Goal: Check status: Check status

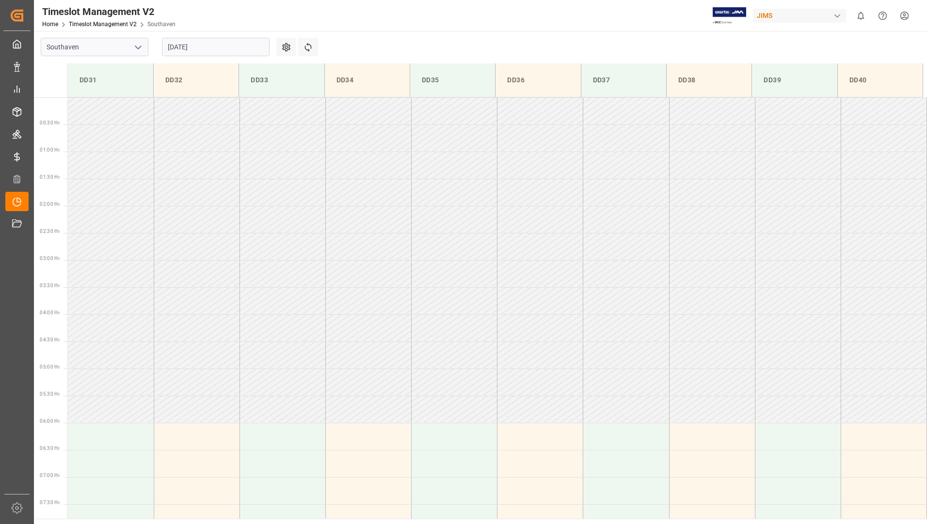
scroll to position [265, 0]
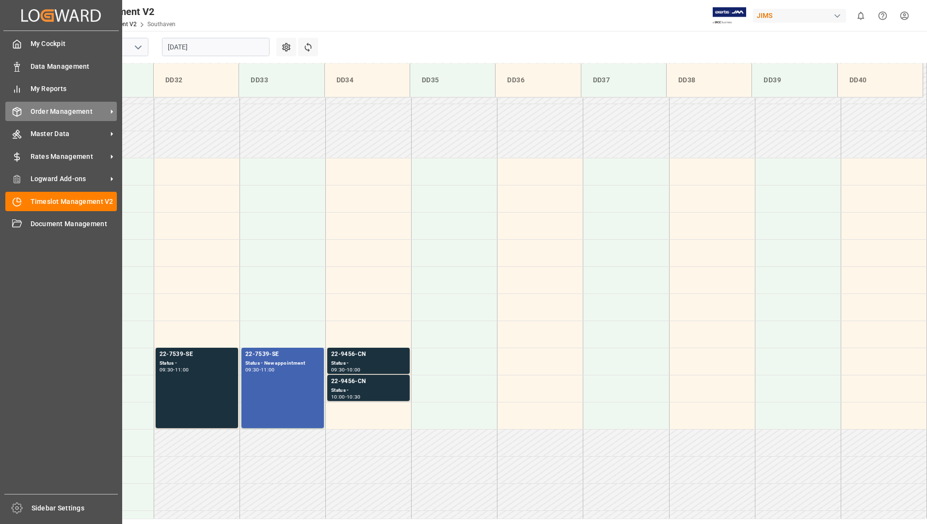
click at [47, 107] on span "Order Management" at bounding box center [69, 112] width 77 height 10
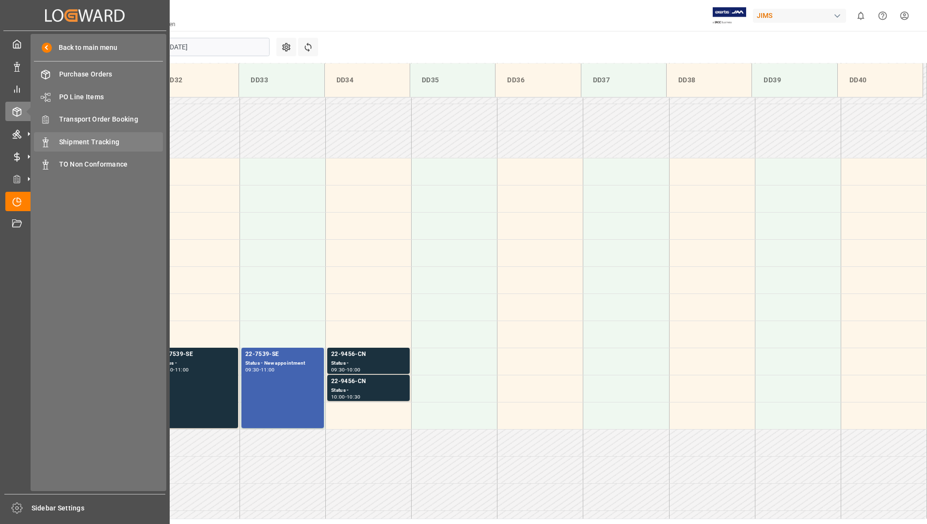
click at [72, 141] on span "Shipment Tracking" at bounding box center [111, 142] width 104 height 10
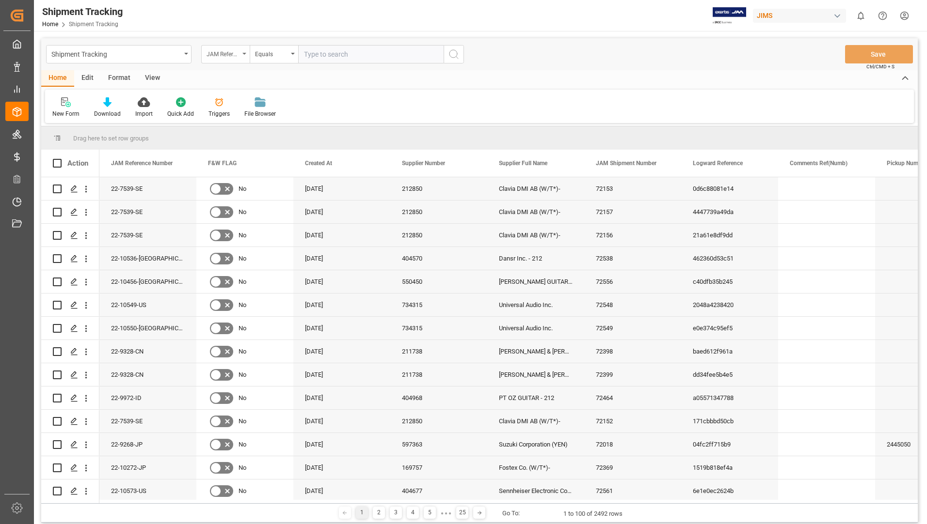
click at [244, 52] on div "JAM Reference Number" at bounding box center [225, 54] width 48 height 18
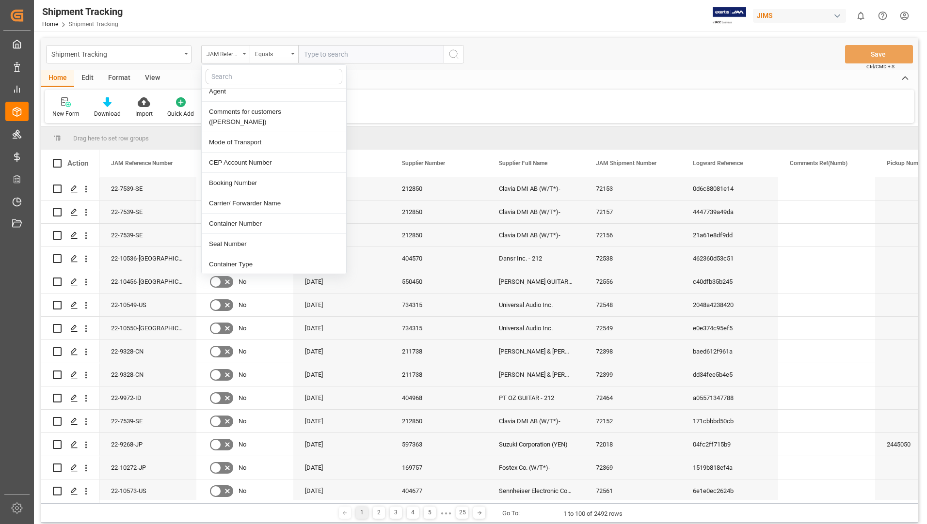
scroll to position [388, 0]
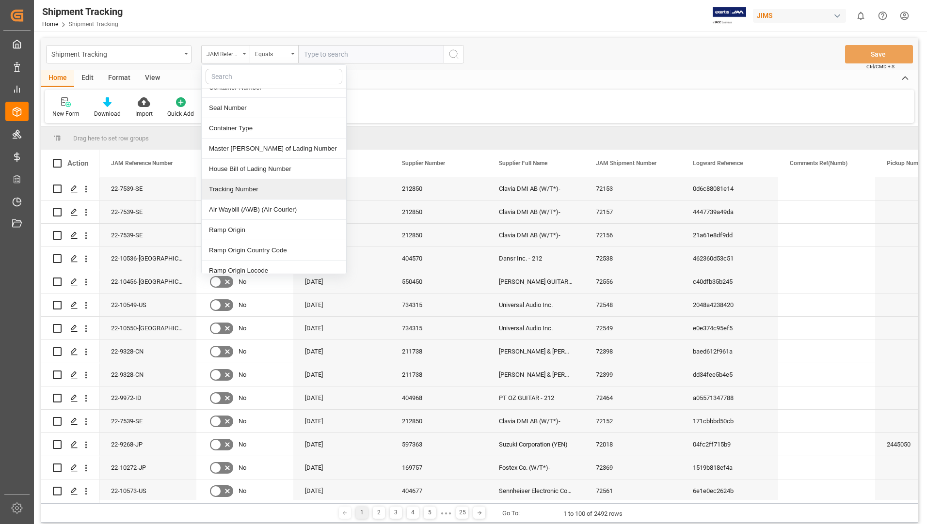
click at [267, 180] on div "Tracking Number" at bounding box center [274, 189] width 144 height 20
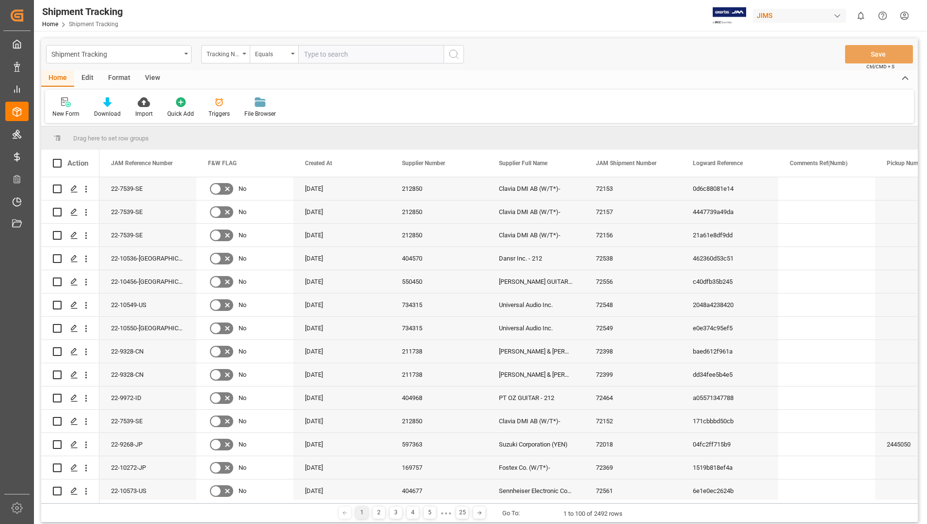
click at [335, 52] on input "text" at bounding box center [370, 54] width 145 height 18
type input "391793792786"
click at [446, 53] on button "search button" at bounding box center [453, 54] width 20 height 18
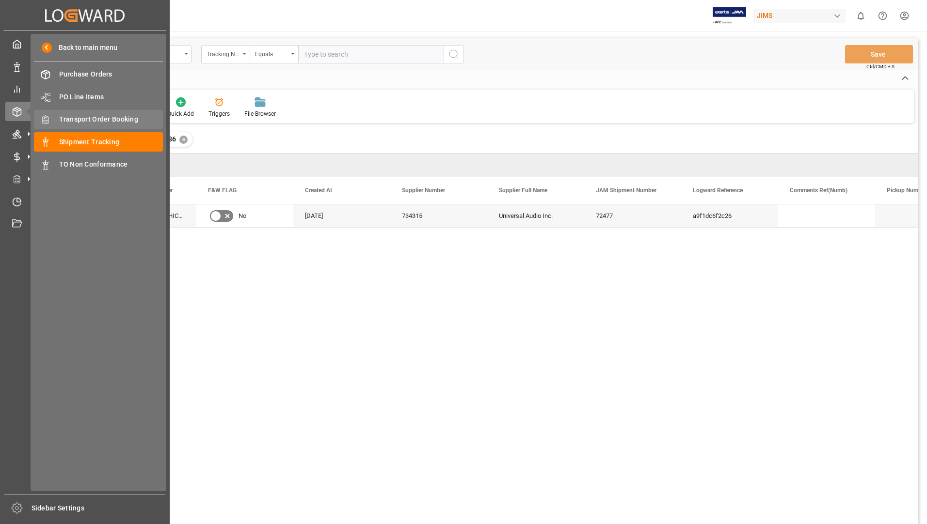
click at [90, 114] on span "Transport Order Booking" at bounding box center [111, 119] width 104 height 10
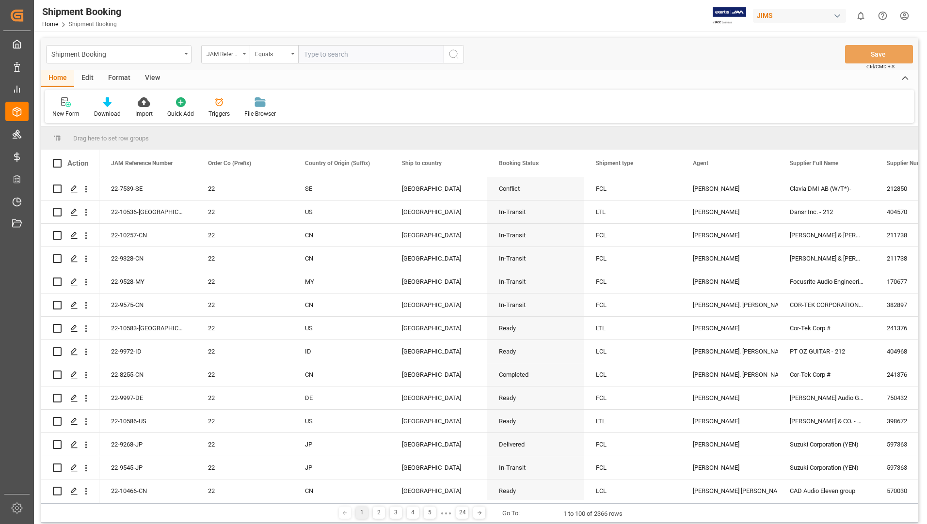
click at [321, 52] on input "text" at bounding box center [370, 54] width 145 height 18
type input "22-10357-gb"
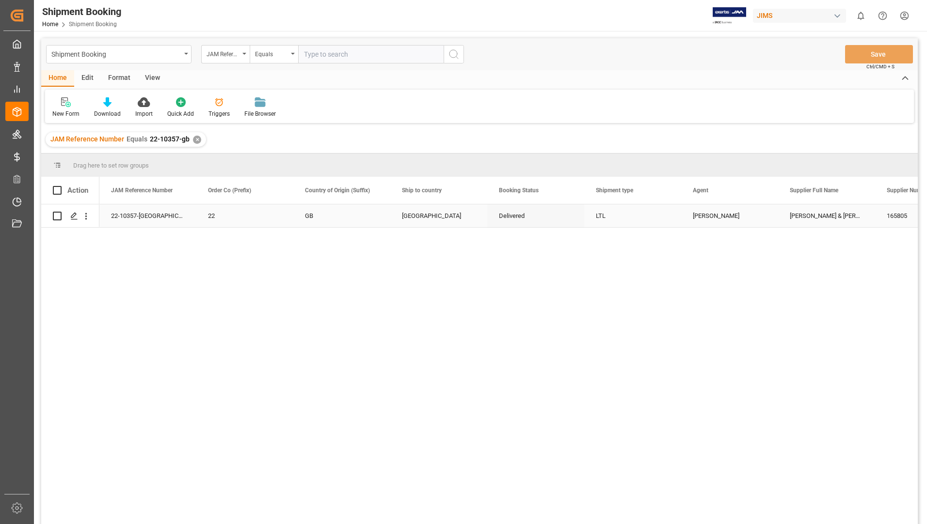
click at [57, 215] on input "Press Space to toggle row selection (unchecked)" at bounding box center [57, 216] width 9 height 9
checkbox input "true"
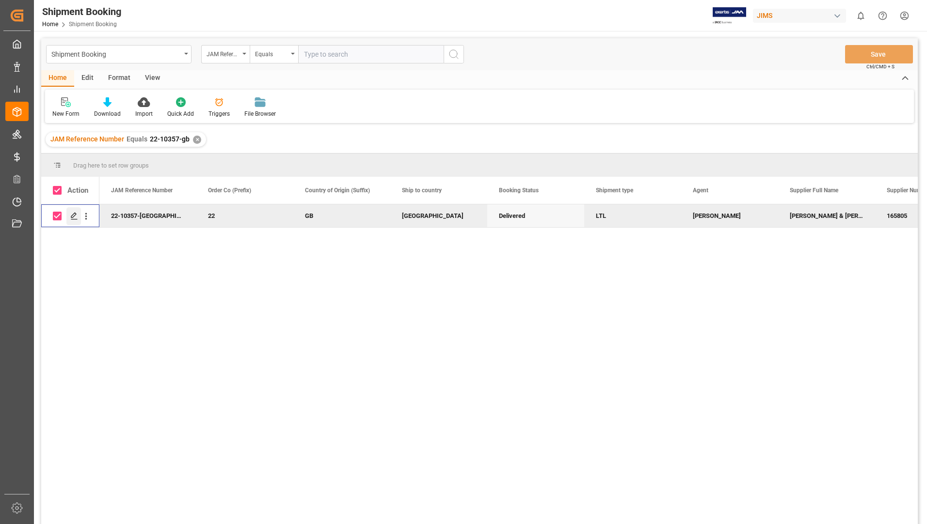
click at [71, 217] on icon "Press SPACE to deselect this row." at bounding box center [74, 216] width 8 height 8
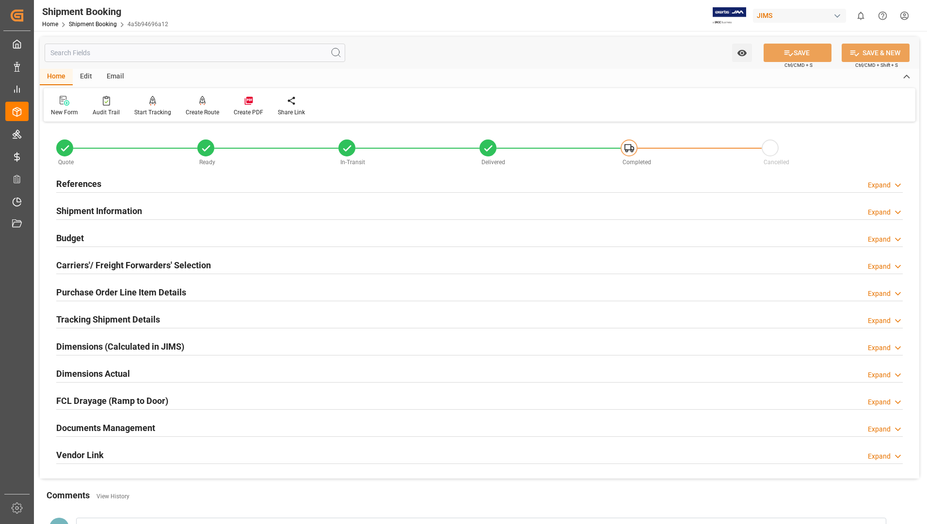
click at [69, 317] on h2 "Tracking Shipment Details" at bounding box center [108, 319] width 104 height 13
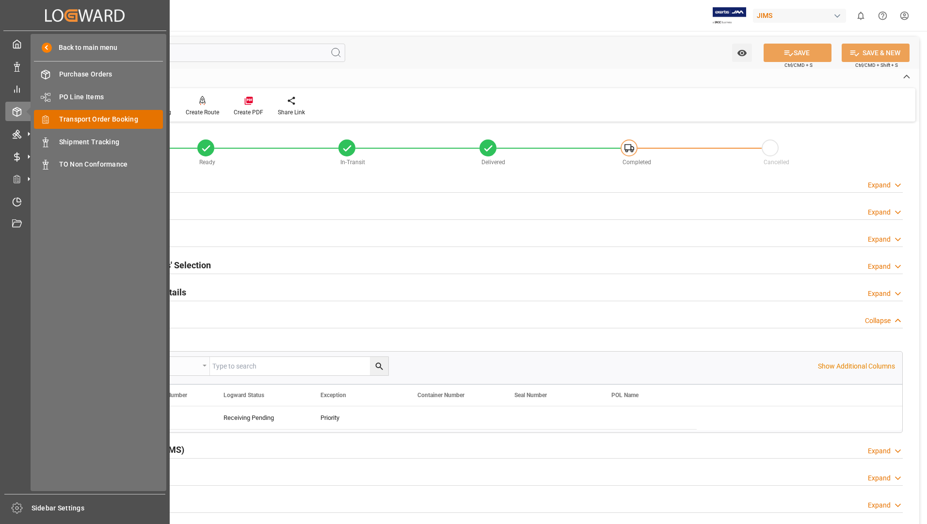
click at [105, 117] on span "Transport Order Booking" at bounding box center [111, 119] width 104 height 10
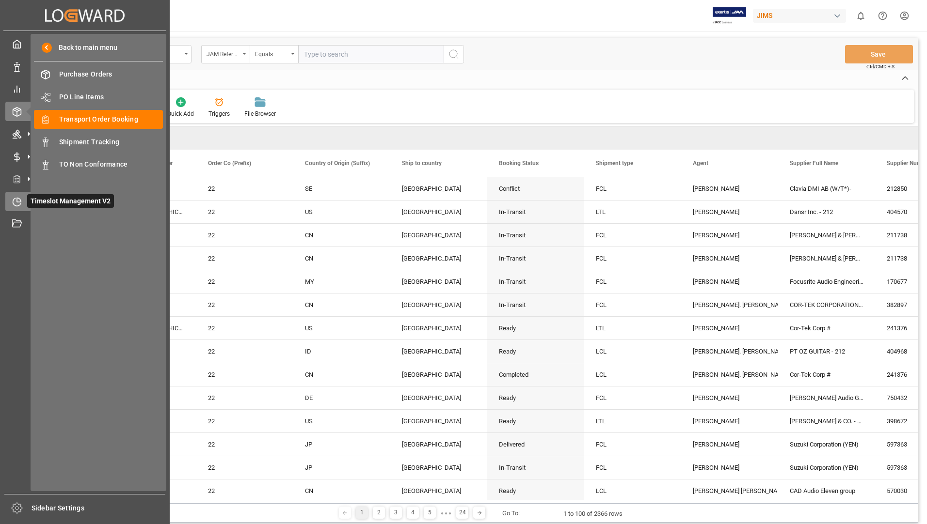
click at [23, 195] on div "Timeslot Management V2 Timeslot Management V2" at bounding box center [84, 201] width 159 height 19
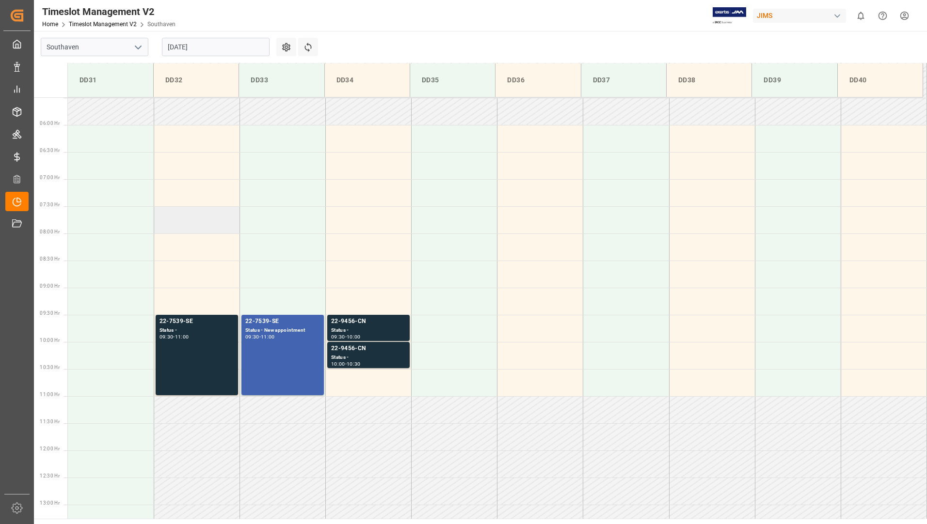
scroll to position [319, 0]
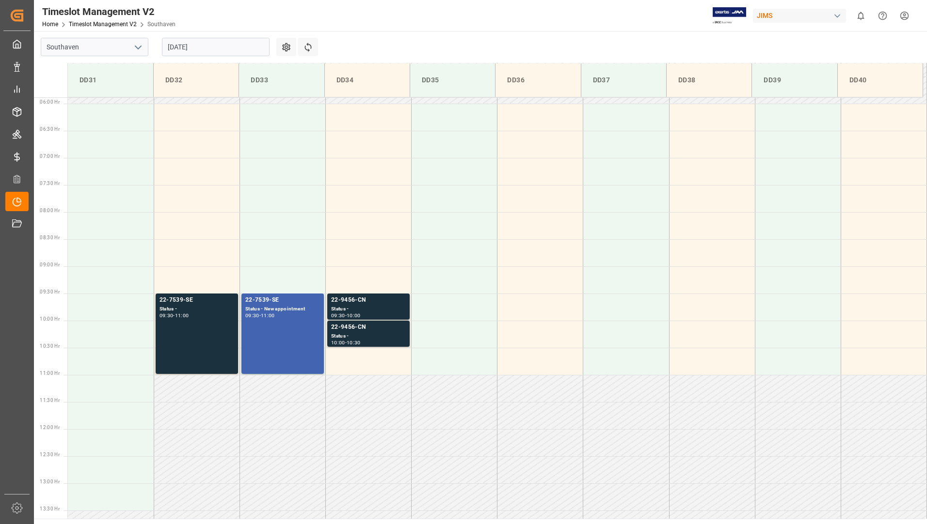
click at [201, 45] on input "[DATE]" at bounding box center [216, 47] width 108 height 18
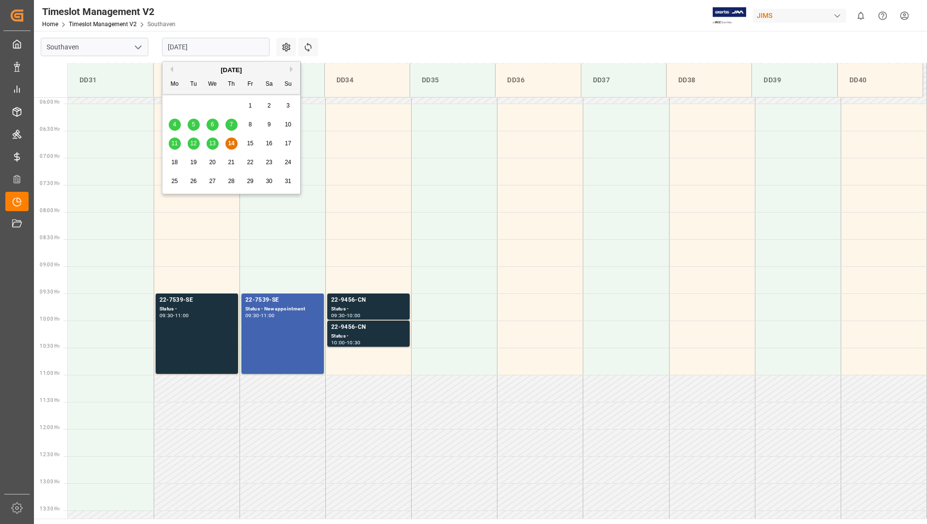
click at [214, 145] on span "13" at bounding box center [212, 143] width 6 height 7
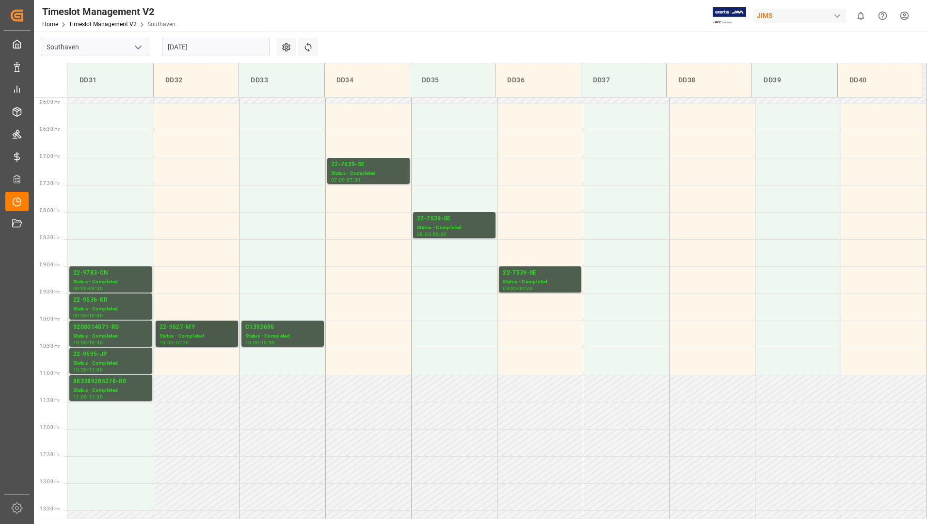
click at [198, 334] on div "Status - Completed" at bounding box center [196, 336] width 75 height 8
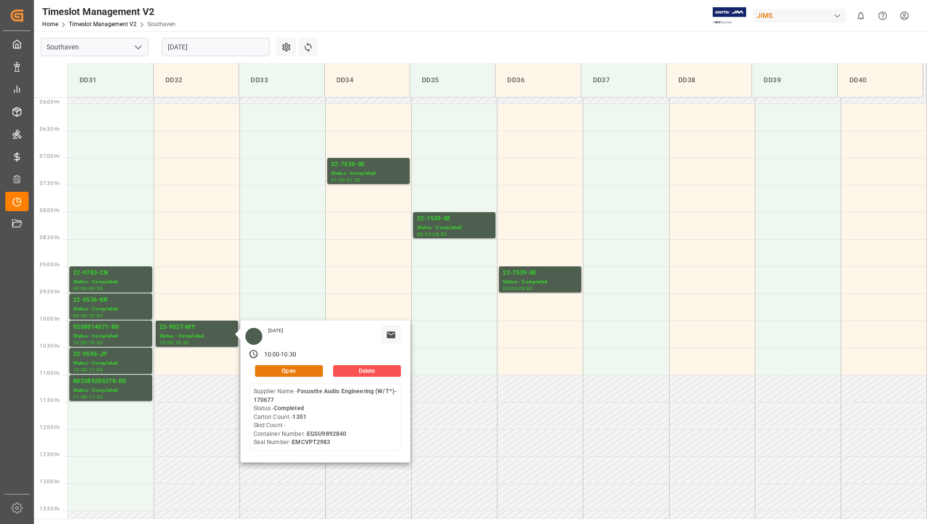
click at [281, 371] on button "Open" at bounding box center [289, 371] width 68 height 12
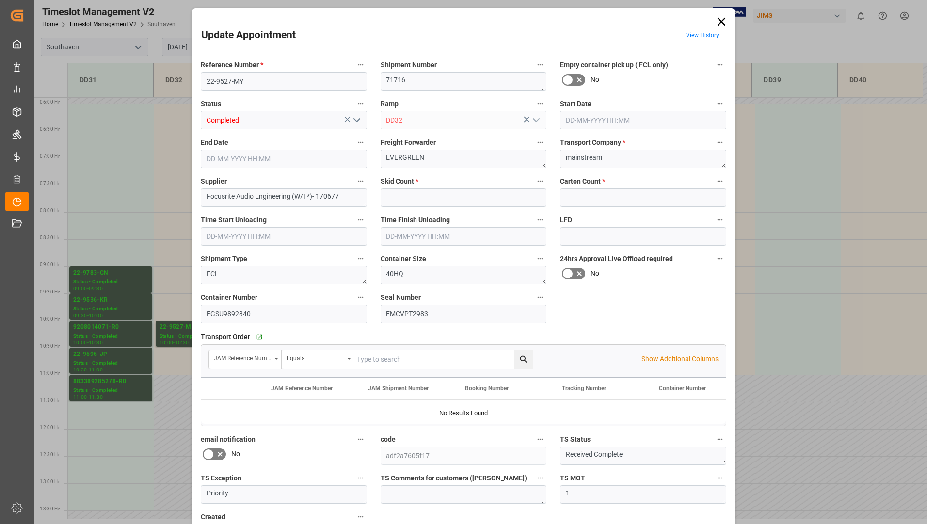
type input "0"
type input "1351"
type input "[DATE] 10:00"
type input "[DATE] 10:30"
type input "[DATE] 16:31"
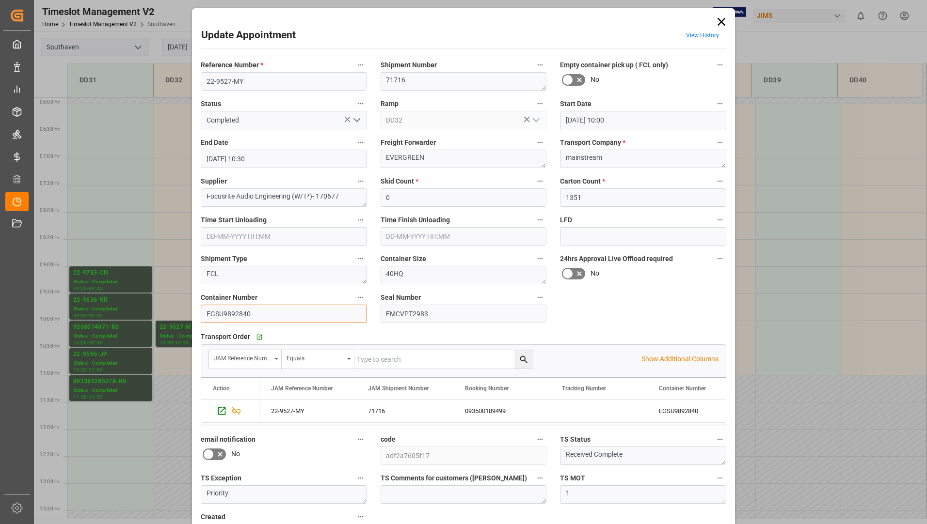
drag, startPoint x: 203, startPoint y: 313, endPoint x: 255, endPoint y: 314, distance: 51.9
click at [255, 314] on input "EGSU9892840" at bounding box center [284, 314] width 166 height 18
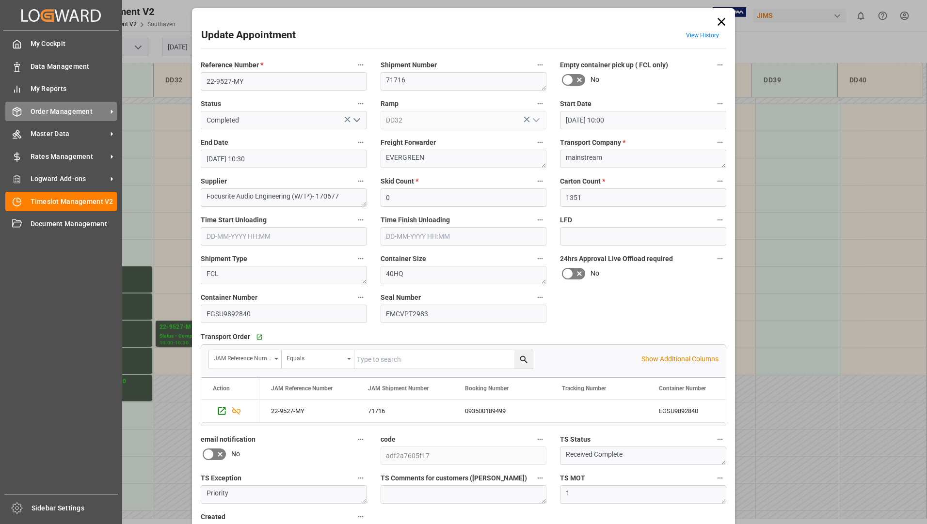
click at [62, 110] on span "Order Management" at bounding box center [69, 112] width 77 height 10
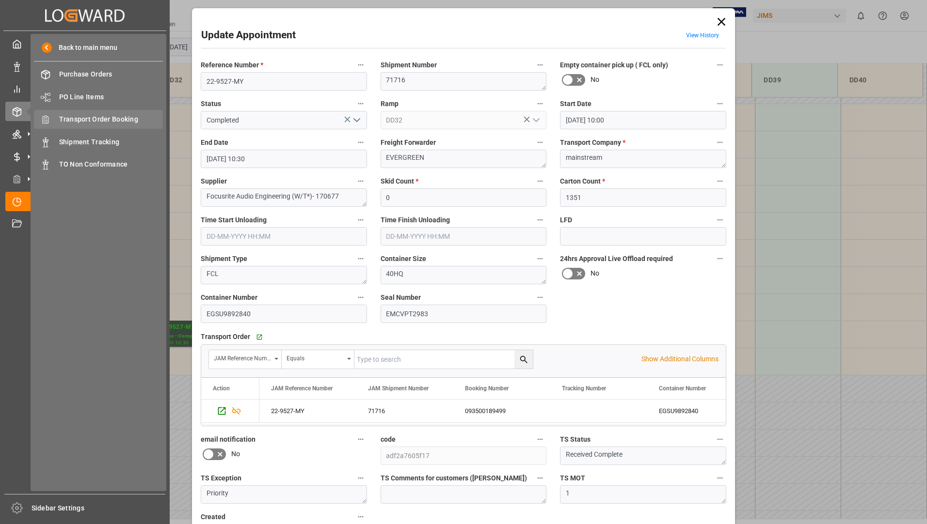
click at [136, 123] on span "Transport Order Booking" at bounding box center [111, 119] width 104 height 10
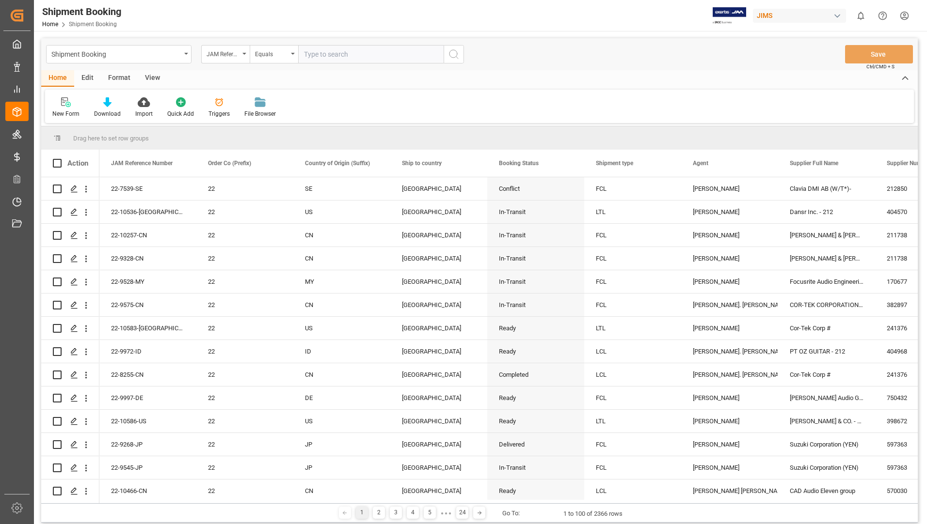
click at [422, 54] on input "text" at bounding box center [370, 54] width 145 height 18
type input "22-10351-us"
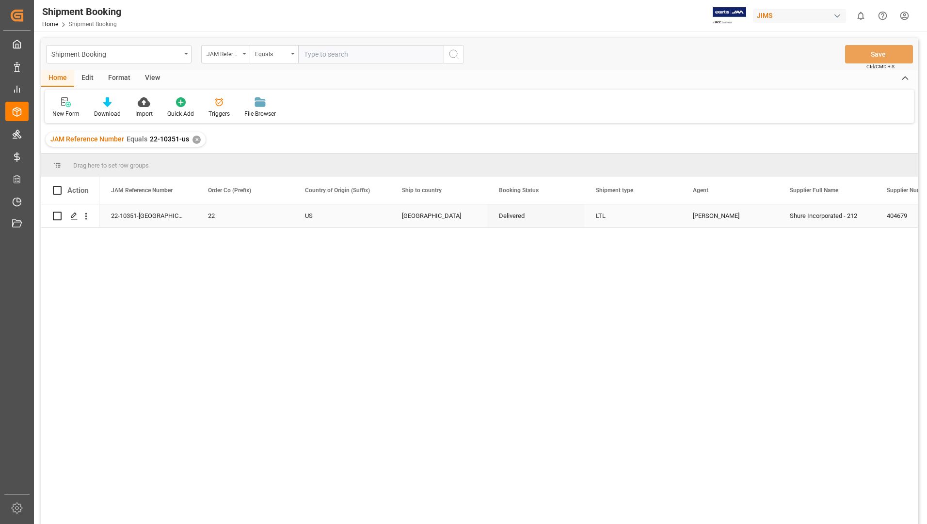
click at [59, 216] on input "Press Space to toggle row selection (unchecked)" at bounding box center [57, 216] width 9 height 9
checkbox input "true"
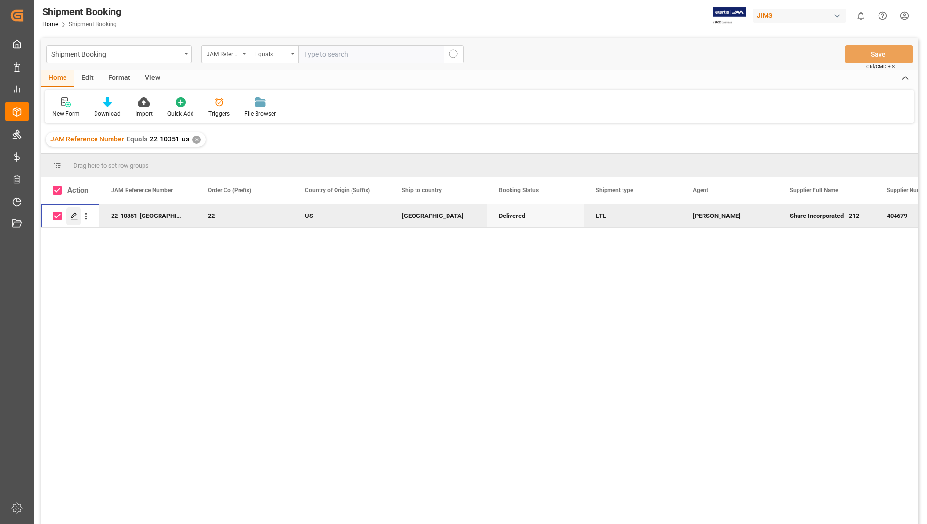
click at [73, 216] on icon "Press SPACE to deselect this row." at bounding box center [74, 216] width 8 height 8
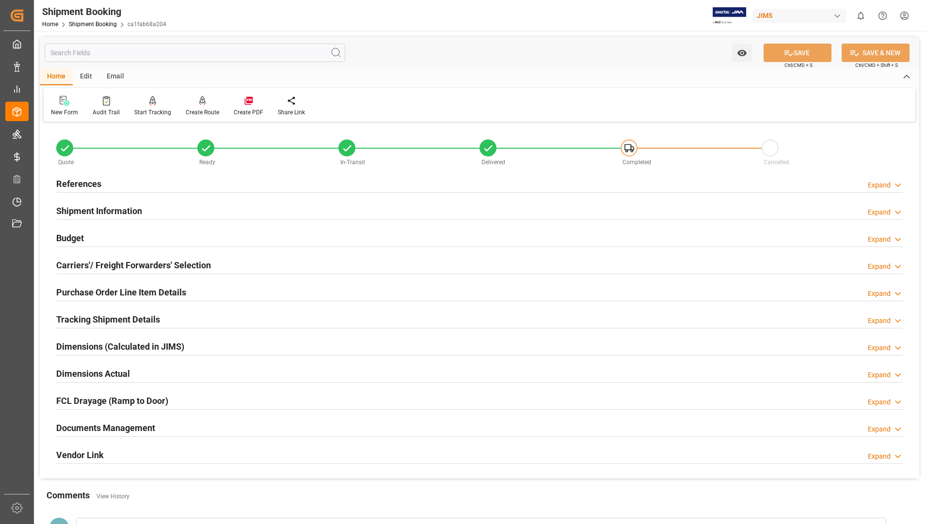
click at [110, 317] on h2 "Tracking Shipment Details" at bounding box center [108, 319] width 104 height 13
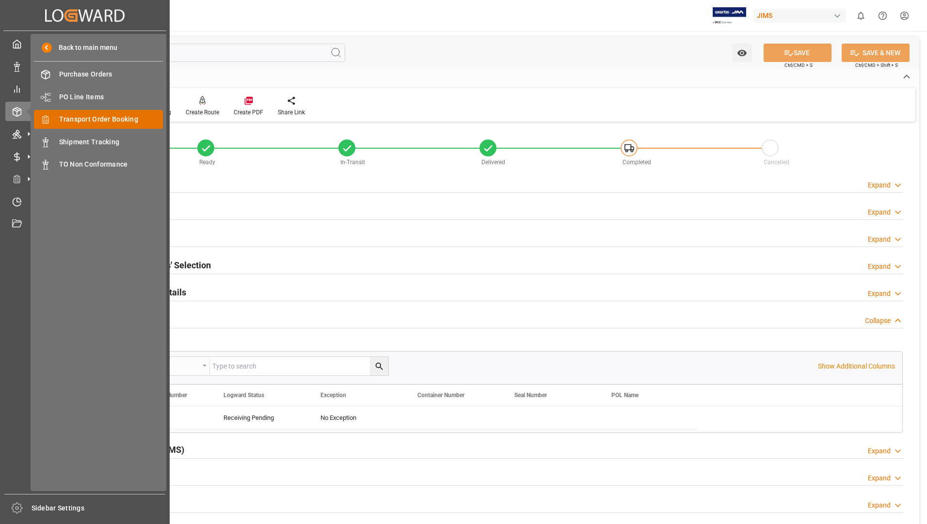
click at [62, 123] on span "Transport Order Booking" at bounding box center [111, 119] width 104 height 10
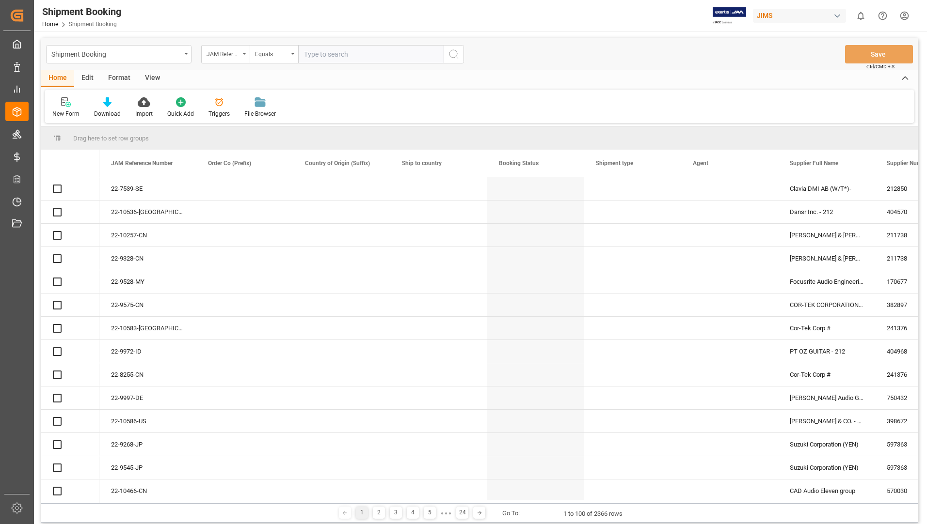
click at [344, 51] on input "text" at bounding box center [370, 54] width 145 height 18
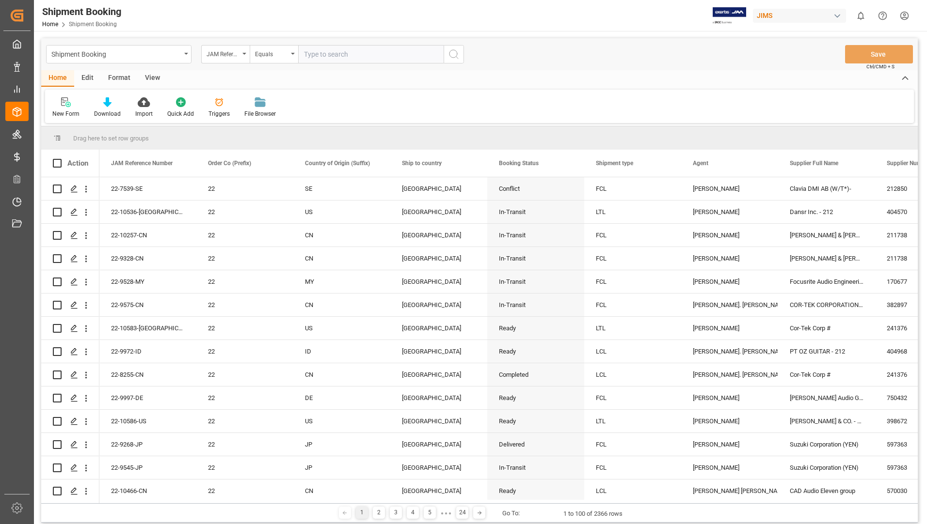
click at [344, 51] on input "text" at bounding box center [370, 54] width 145 height 18
type input "22-10388-us"
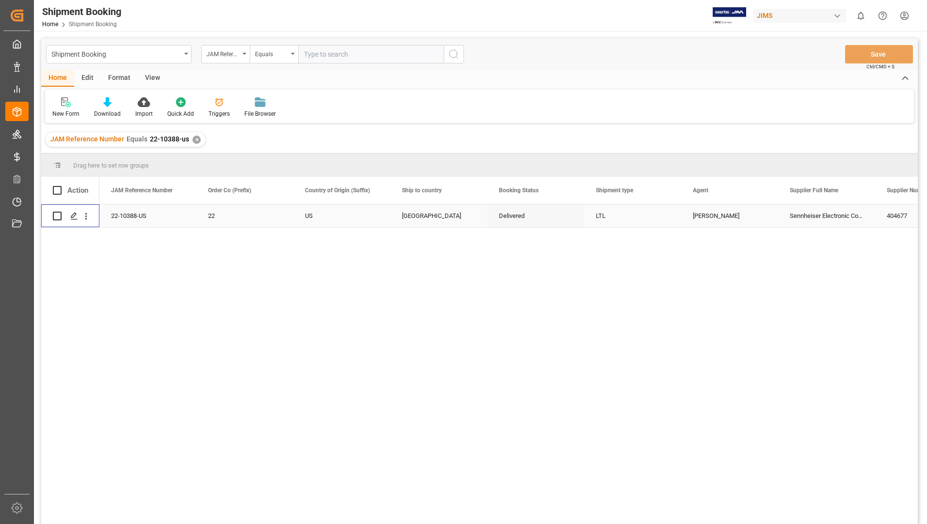
click at [55, 217] on input "Press Space to toggle row selection (unchecked)" at bounding box center [57, 216] width 9 height 9
checkbox input "true"
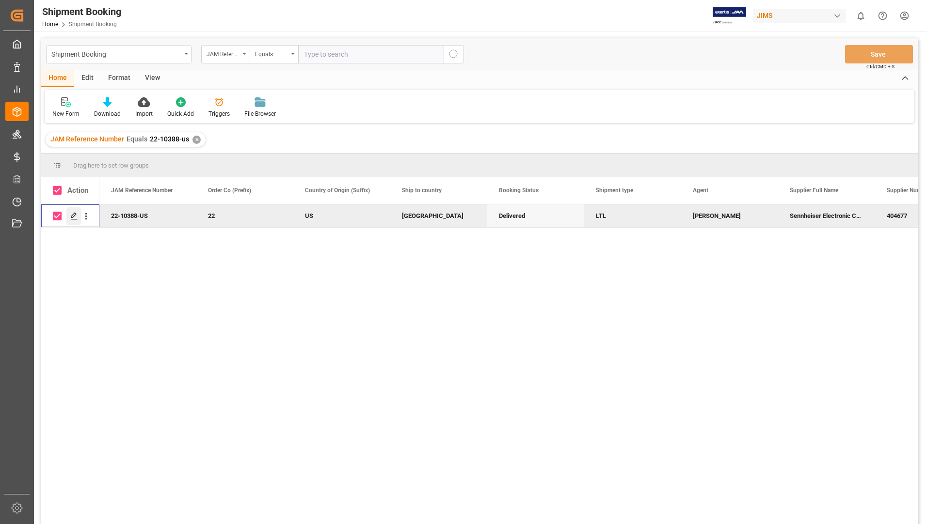
click at [74, 218] on icon "Press SPACE to deselect this row." at bounding box center [74, 216] width 8 height 8
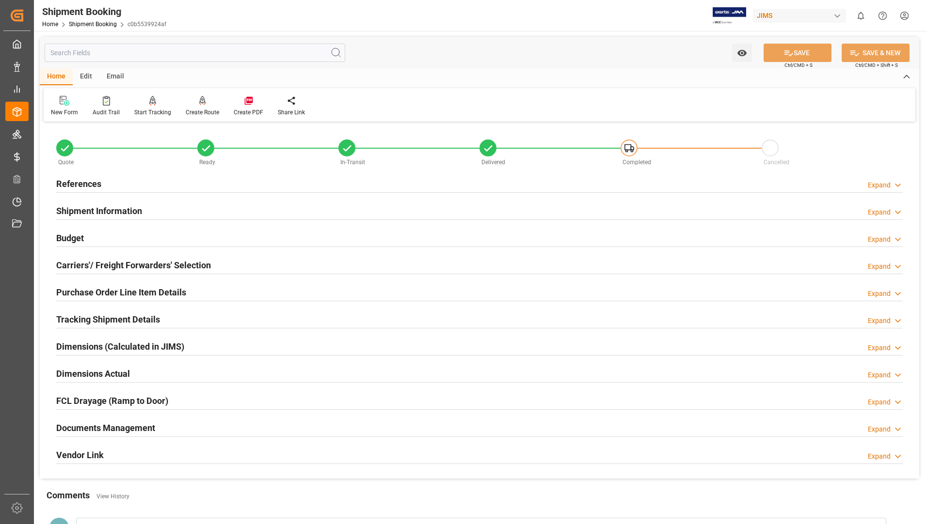
click at [147, 317] on h2 "Tracking Shipment Details" at bounding box center [108, 319] width 104 height 13
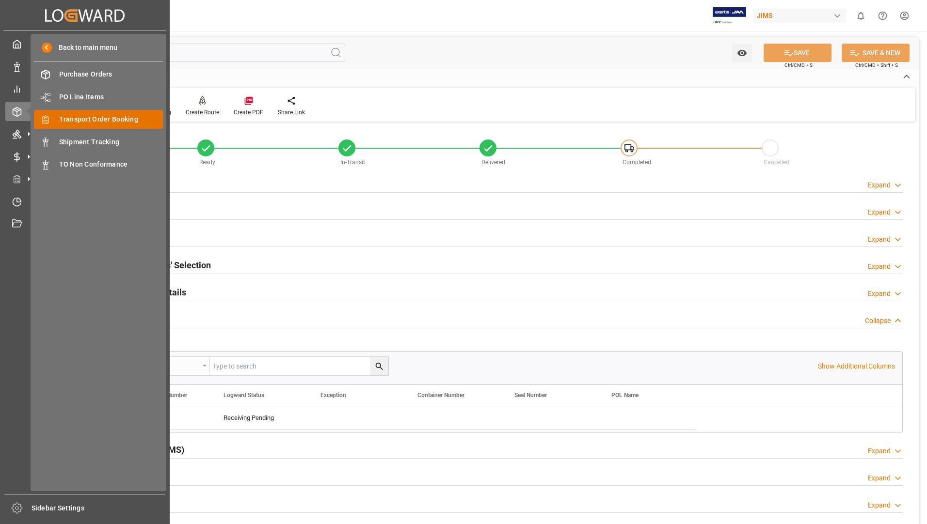
click at [79, 119] on span "Transport Order Booking" at bounding box center [111, 119] width 104 height 10
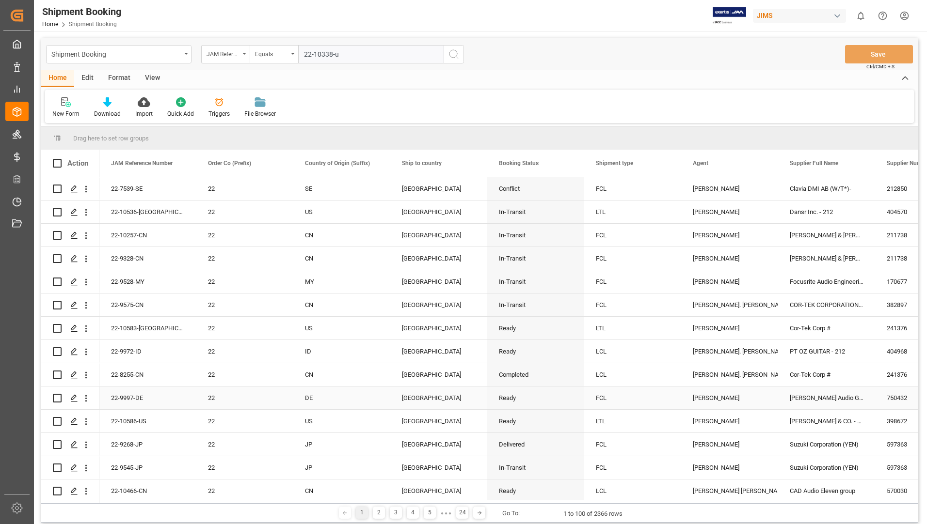
type input "22-10338-us"
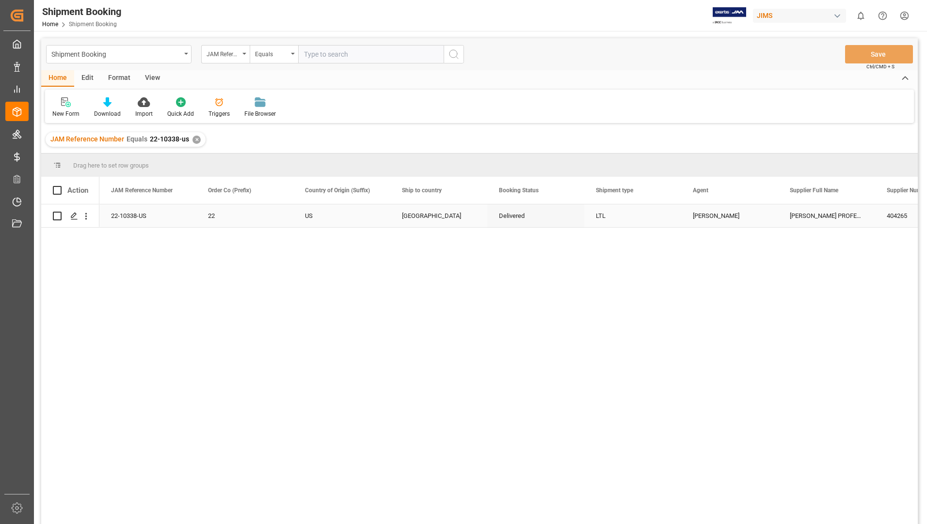
click at [56, 217] on input "Press Space to toggle row selection (unchecked)" at bounding box center [57, 216] width 9 height 9
checkbox input "true"
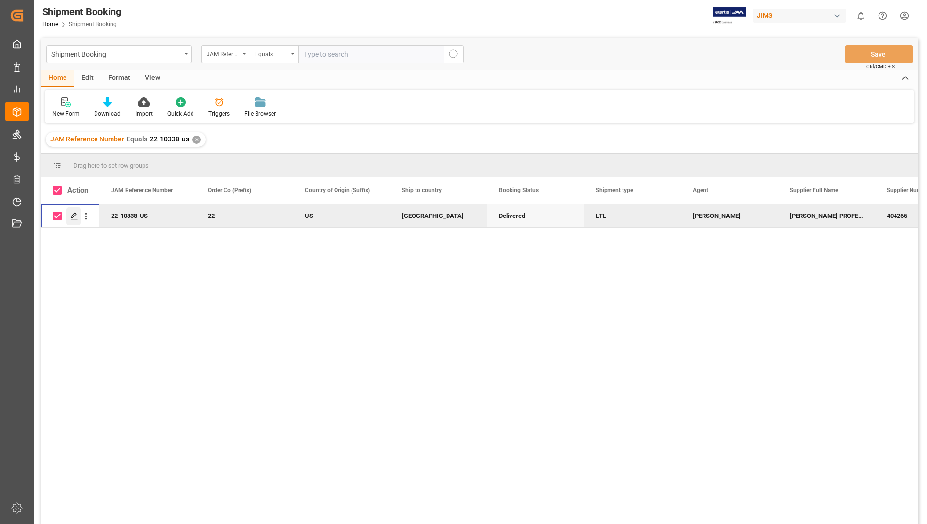
click at [74, 217] on polygon "Press SPACE to deselect this row." at bounding box center [73, 215] width 5 height 5
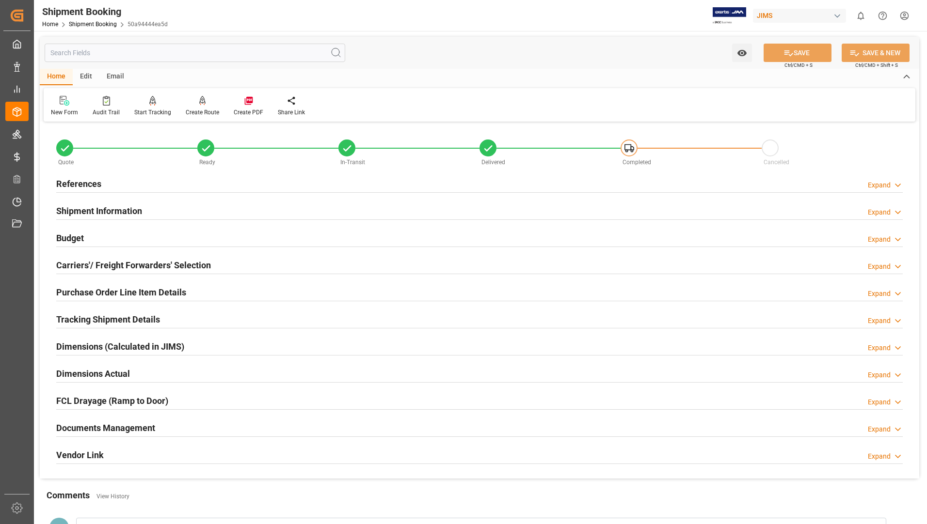
click at [85, 319] on h2 "Tracking Shipment Details" at bounding box center [108, 319] width 104 height 13
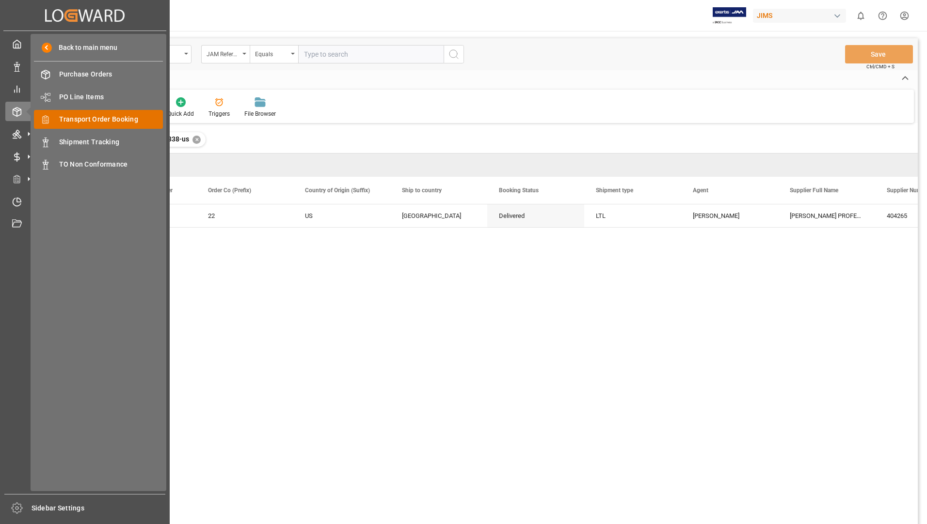
click at [71, 112] on div "Transport Order Booking Transport Order Booking" at bounding box center [98, 119] width 129 height 19
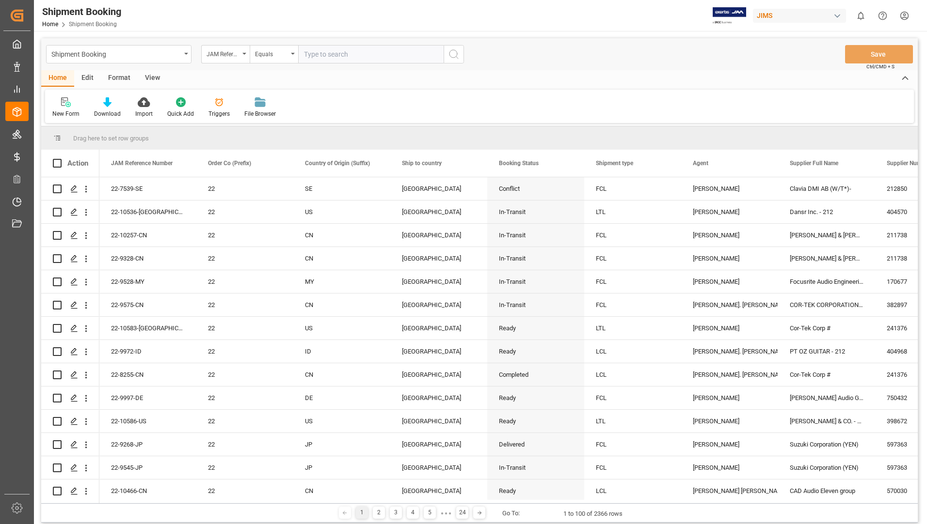
click at [338, 54] on input "text" at bounding box center [370, 54] width 145 height 18
type input "22-10336-us"
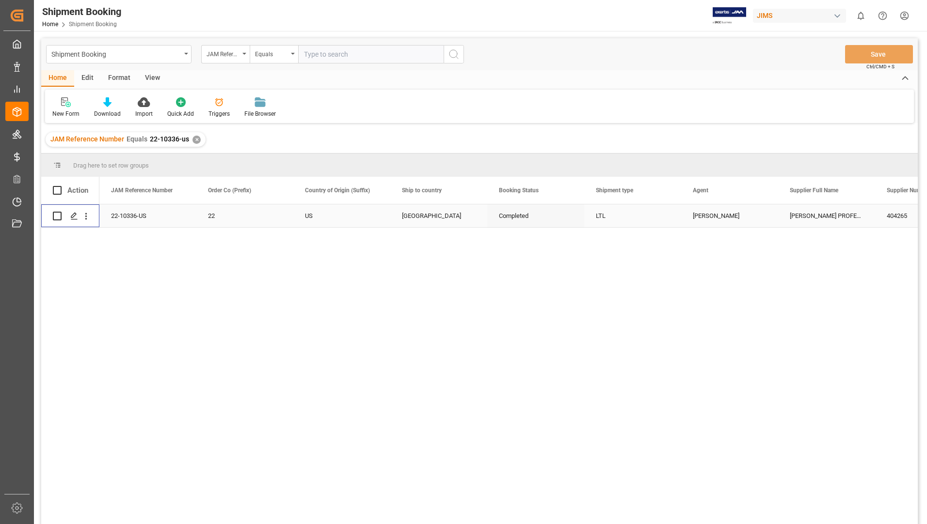
click at [56, 215] on input "Press Space to toggle row selection (unchecked)" at bounding box center [57, 216] width 9 height 9
checkbox input "true"
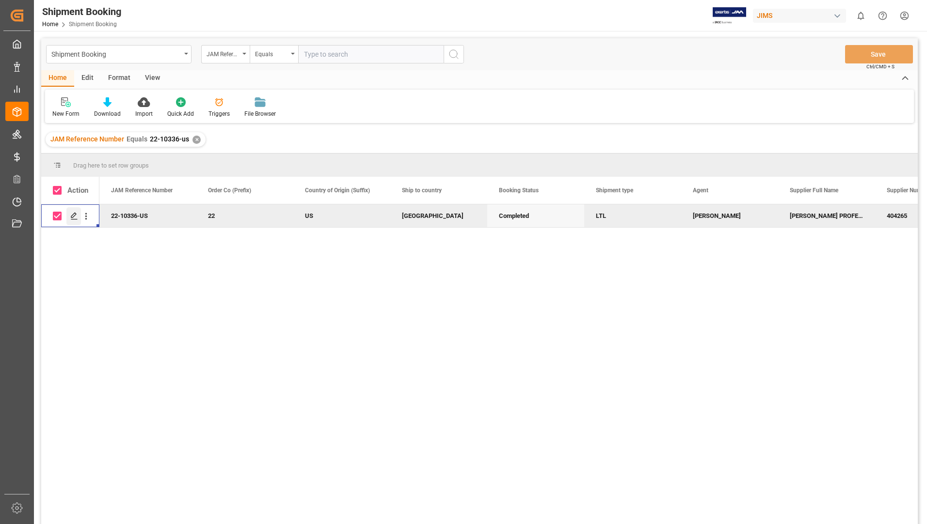
click at [75, 216] on polygon "Press SPACE to deselect this row." at bounding box center [73, 215] width 5 height 5
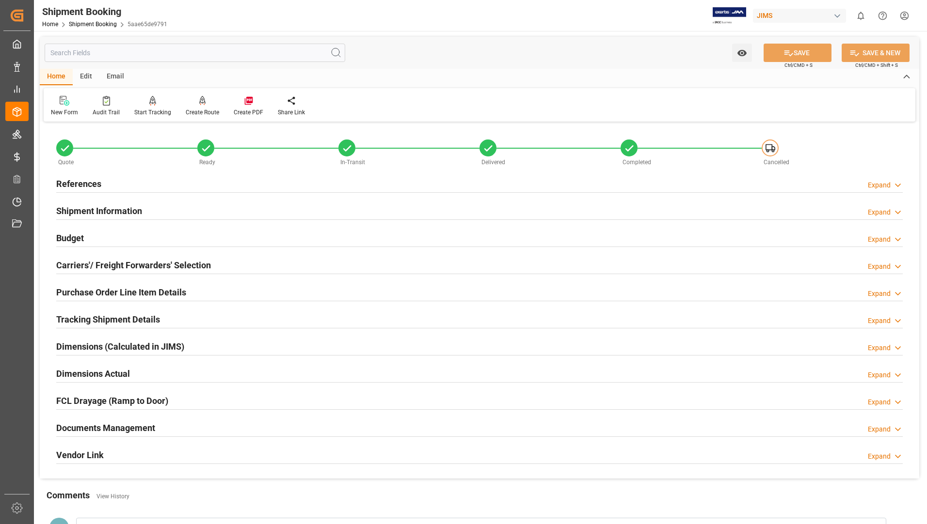
click at [105, 322] on h2 "Tracking Shipment Details" at bounding box center [108, 319] width 104 height 13
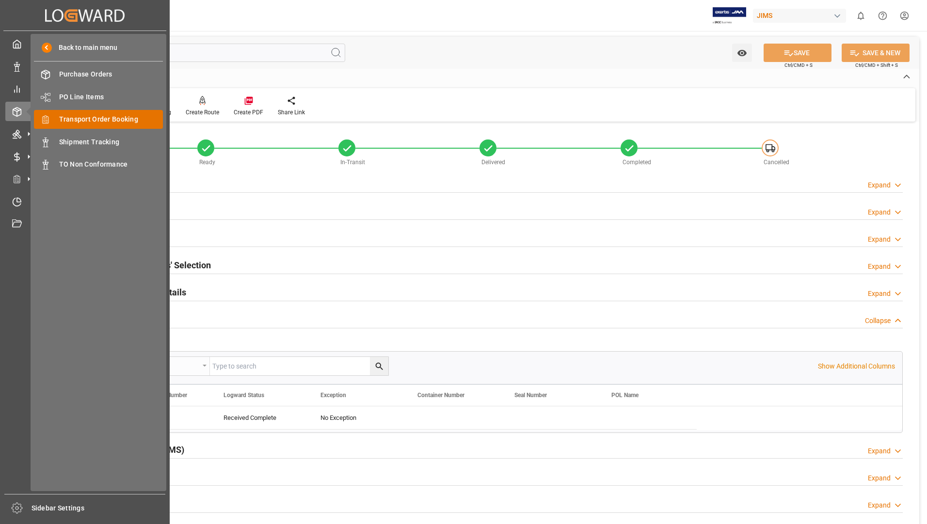
click at [69, 121] on span "Transport Order Booking" at bounding box center [111, 119] width 104 height 10
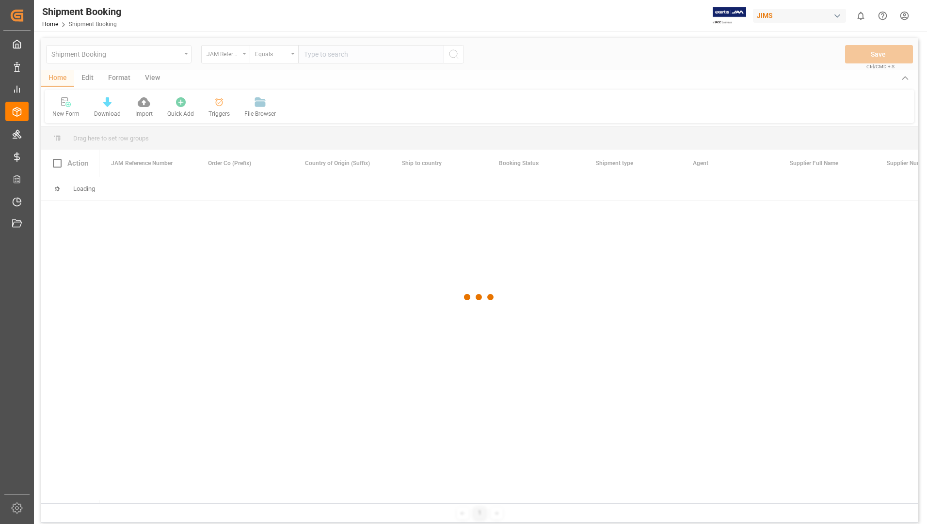
click at [319, 57] on div at bounding box center [479, 297] width 876 height 518
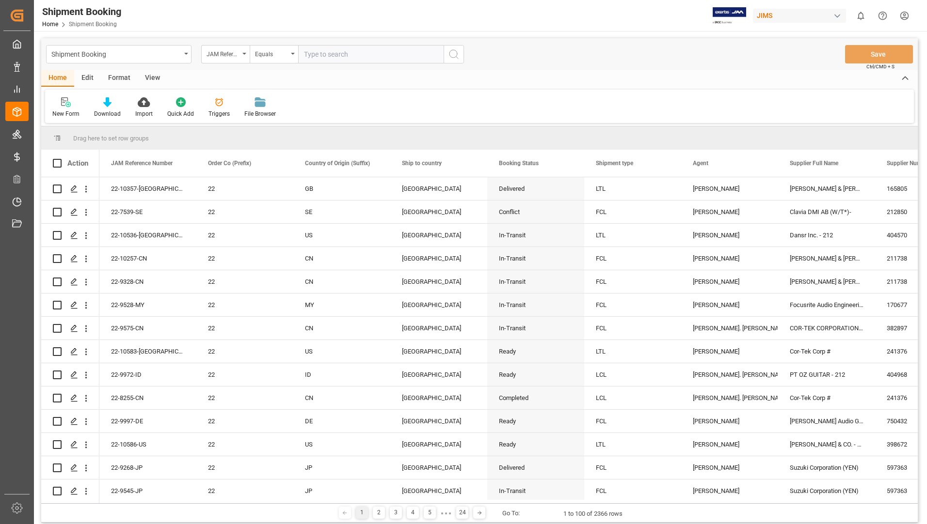
click at [320, 53] on input "text" at bounding box center [370, 54] width 145 height 18
type input "22-10339-us"
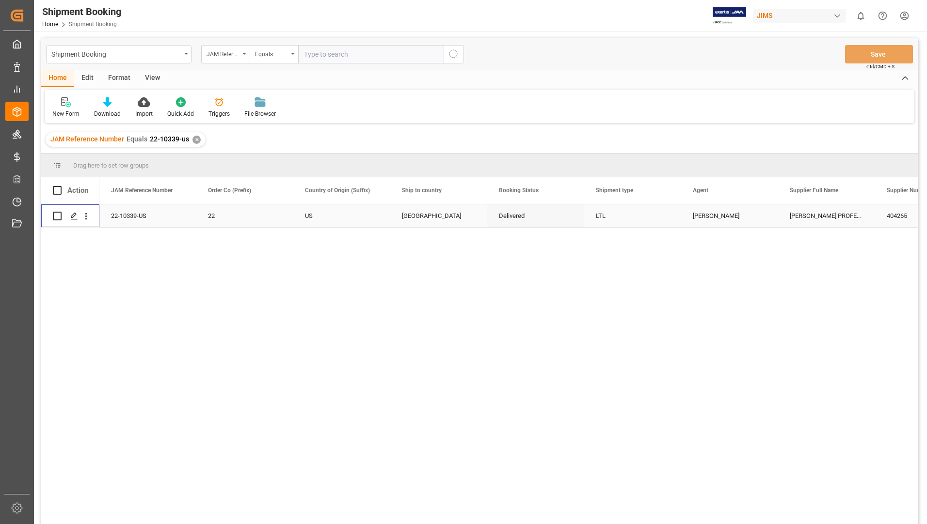
click at [59, 216] on input "Press Space to toggle row selection (unchecked)" at bounding box center [57, 216] width 9 height 9
checkbox input "true"
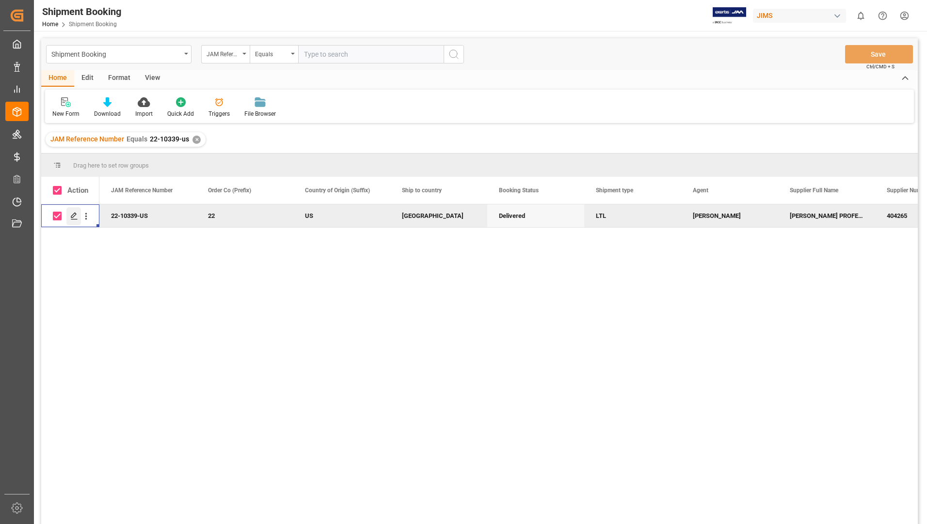
click at [70, 217] on div "Press SPACE to deselect this row." at bounding box center [73, 216] width 15 height 18
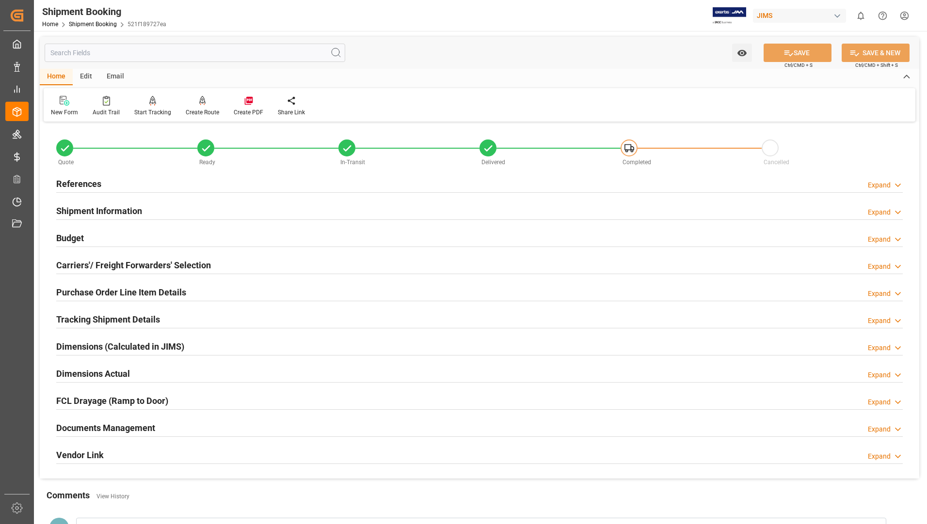
click at [78, 320] on h2 "Tracking Shipment Details" at bounding box center [108, 319] width 104 height 13
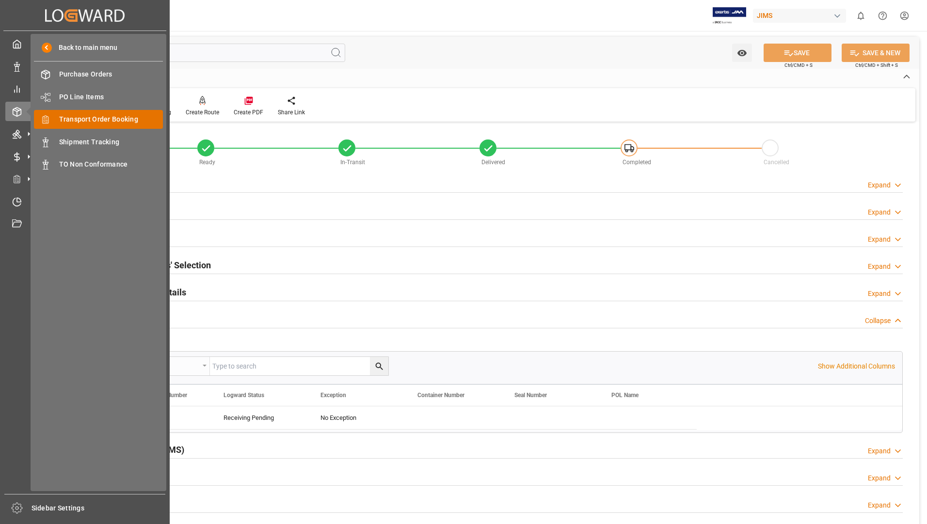
click at [63, 118] on span "Transport Order Booking" at bounding box center [111, 119] width 104 height 10
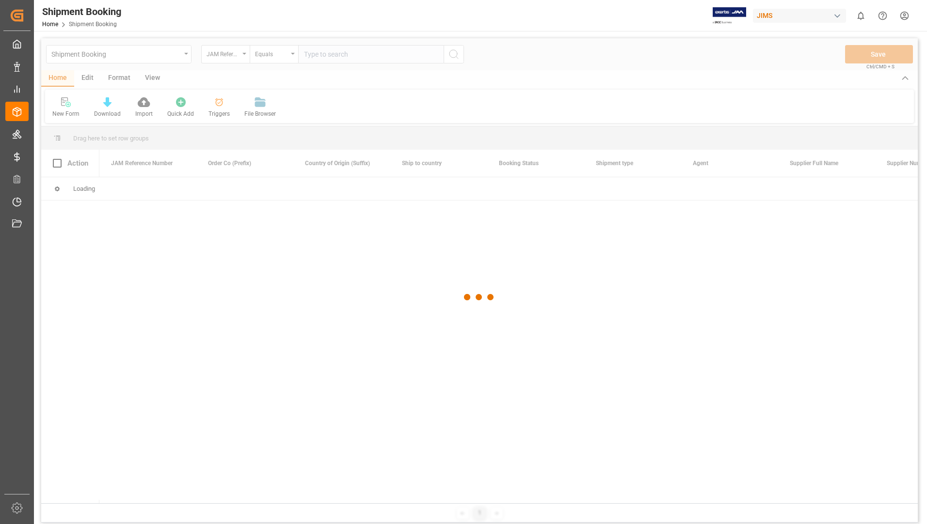
click at [332, 52] on div at bounding box center [479, 297] width 876 height 518
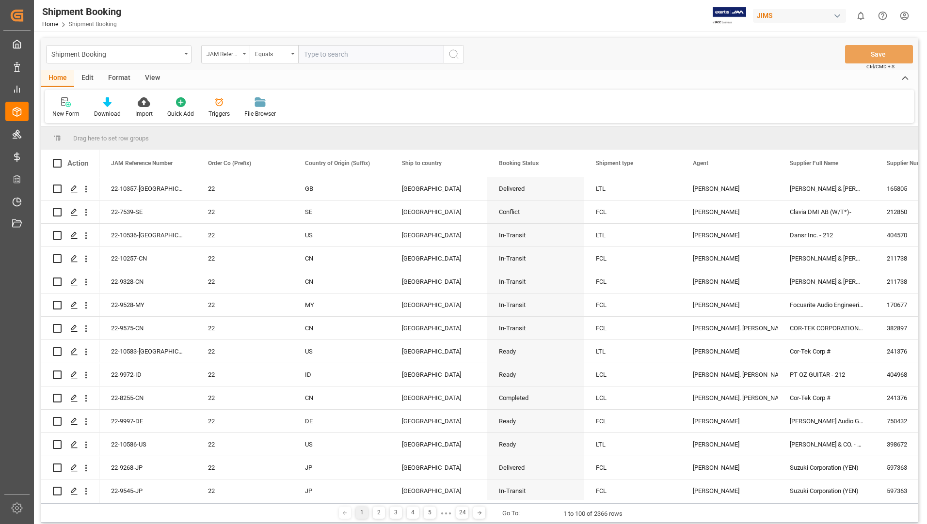
click at [332, 52] on input "text" at bounding box center [370, 54] width 145 height 18
type input "22-10356-us"
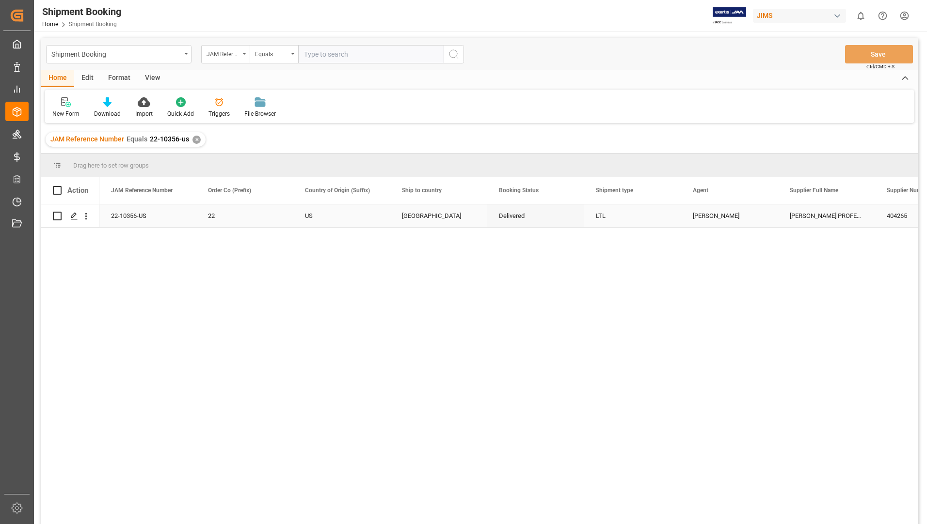
click at [59, 217] on input "Press Space to toggle row selection (unchecked)" at bounding box center [57, 216] width 9 height 9
checkbox input "true"
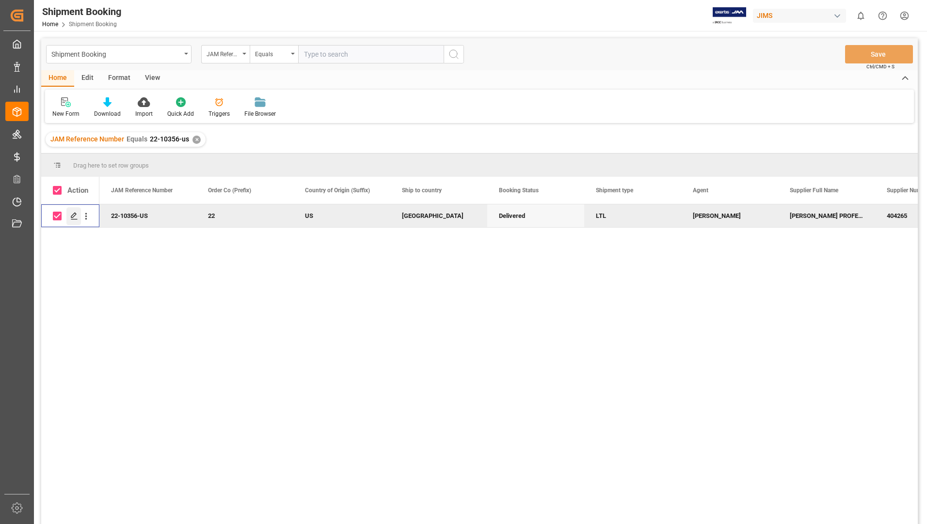
click at [72, 215] on icon "Press SPACE to deselect this row." at bounding box center [74, 216] width 8 height 8
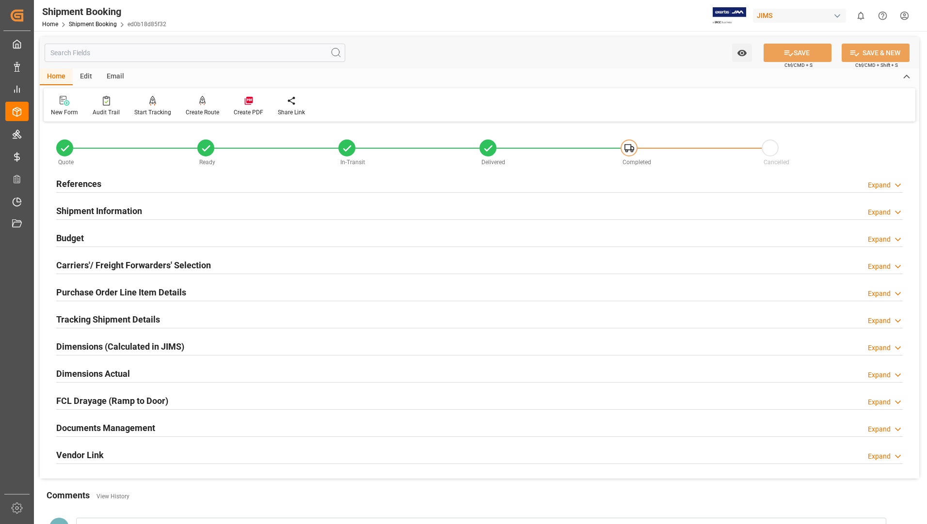
click at [93, 321] on h2 "Tracking Shipment Details" at bounding box center [108, 319] width 104 height 13
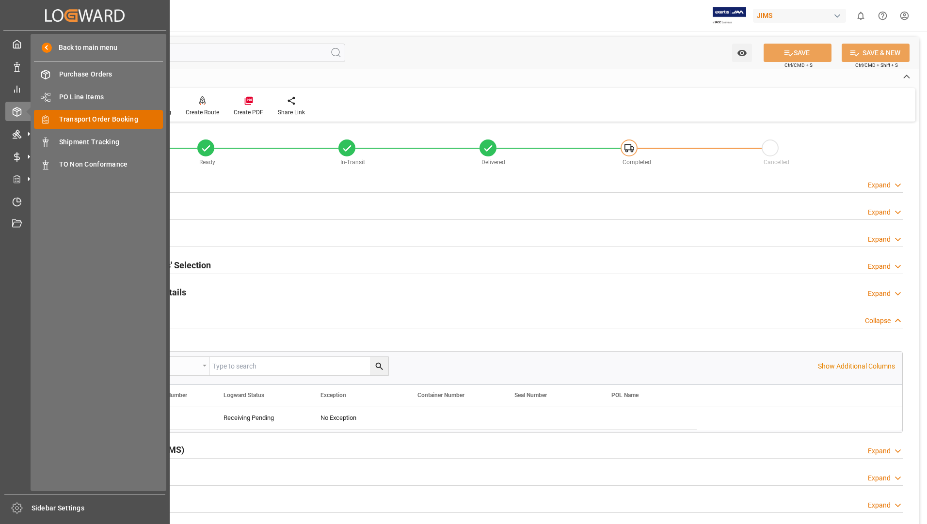
click at [135, 116] on span "Transport Order Booking" at bounding box center [111, 119] width 104 height 10
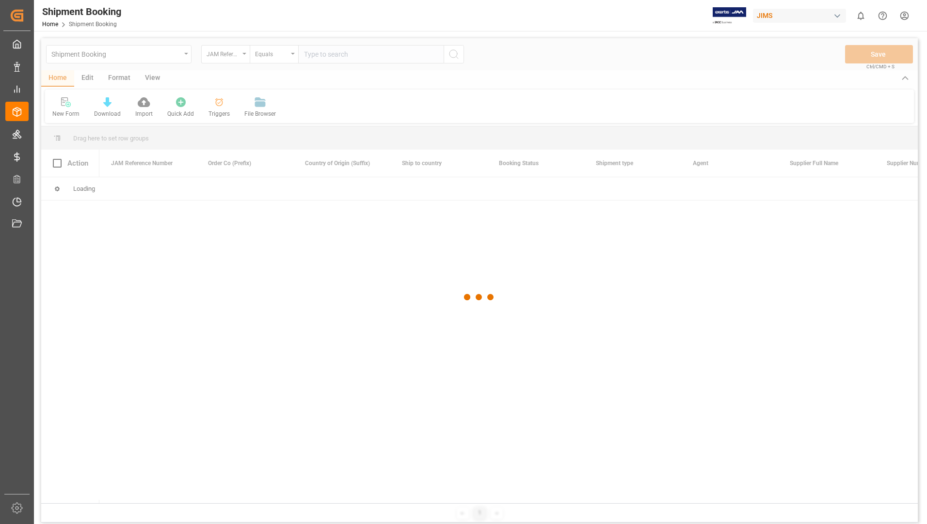
click at [333, 54] on div at bounding box center [479, 297] width 876 height 518
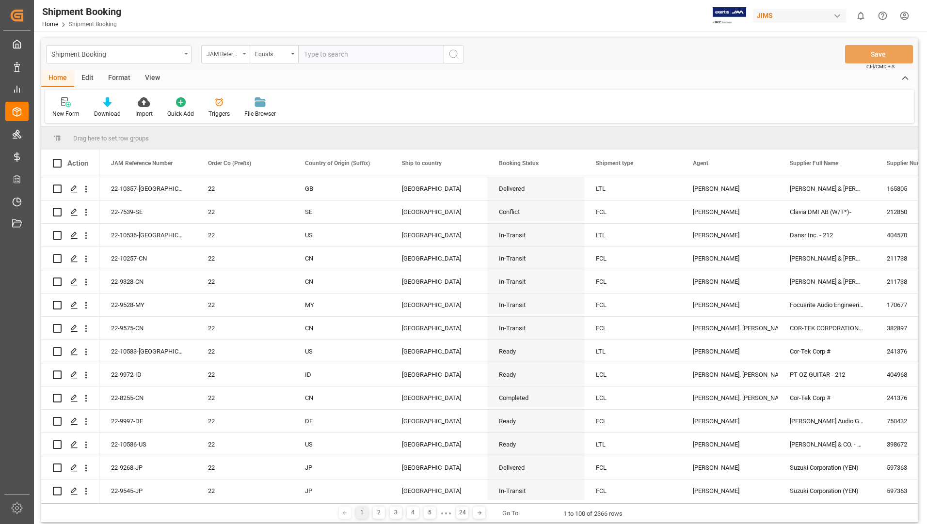
click at [334, 52] on input "text" at bounding box center [370, 54] width 145 height 18
type input "22-10497-US"
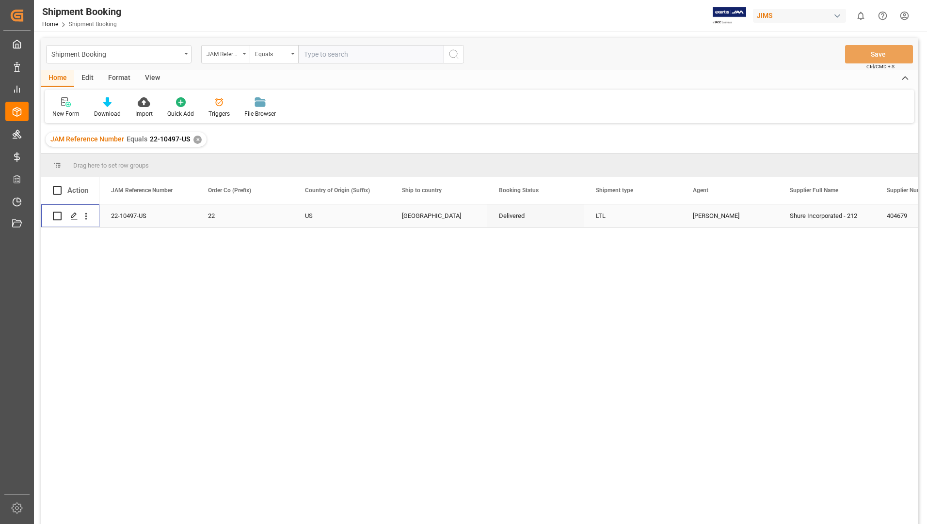
click at [58, 216] on input "Press Space to toggle row selection (unchecked)" at bounding box center [57, 216] width 9 height 9
checkbox input "true"
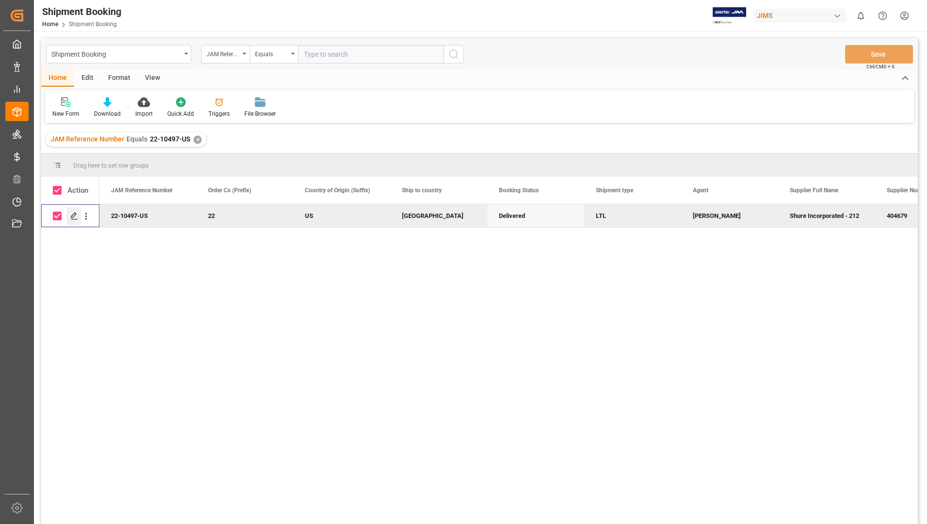
click at [76, 215] on icon "Press SPACE to deselect this row." at bounding box center [74, 216] width 8 height 8
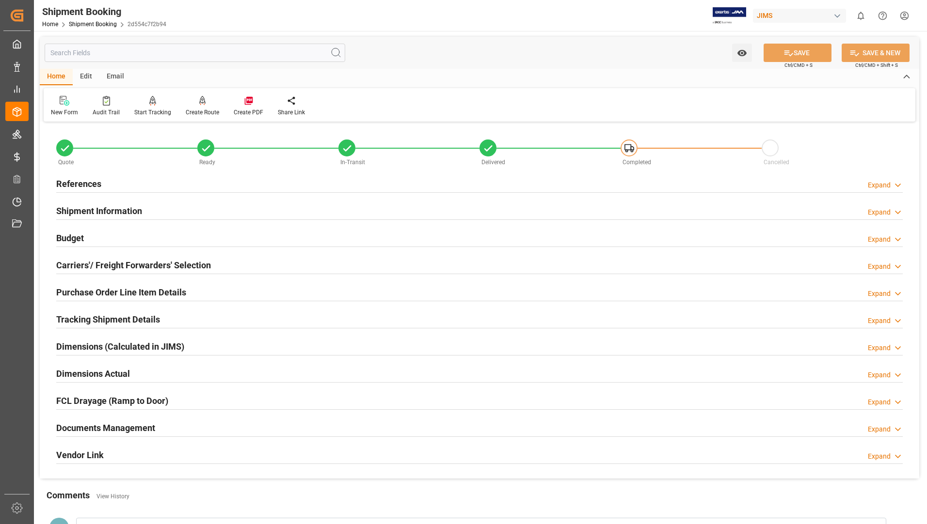
click at [97, 318] on h2 "Tracking Shipment Details" at bounding box center [108, 319] width 104 height 13
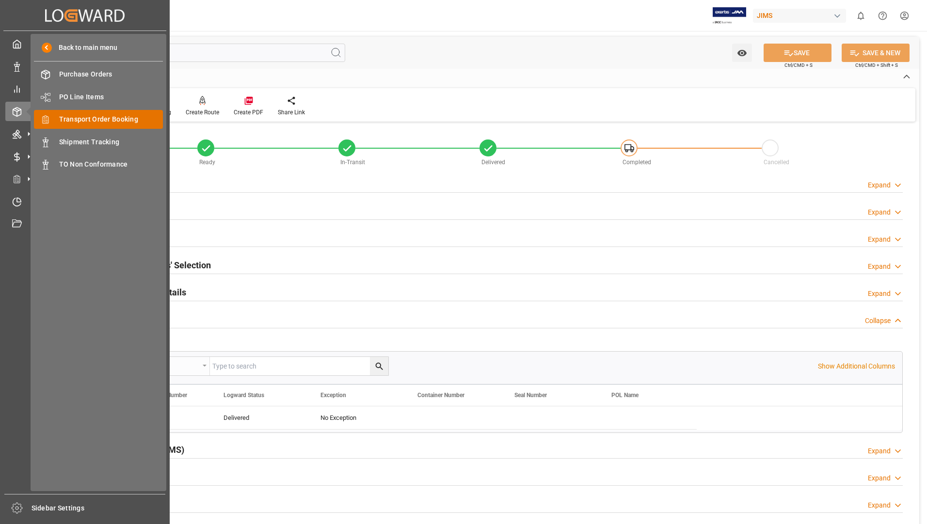
click at [118, 117] on span "Transport Order Booking" at bounding box center [111, 119] width 104 height 10
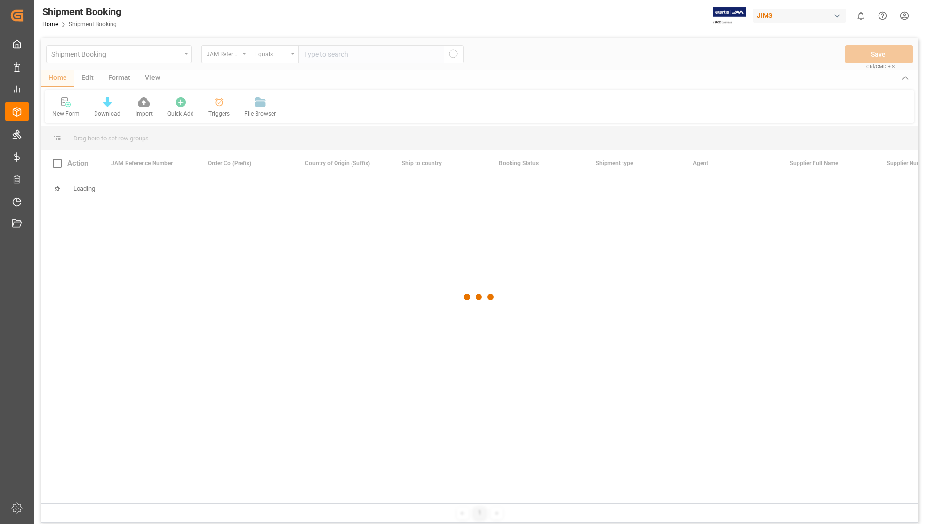
click at [330, 52] on div at bounding box center [479, 297] width 876 height 518
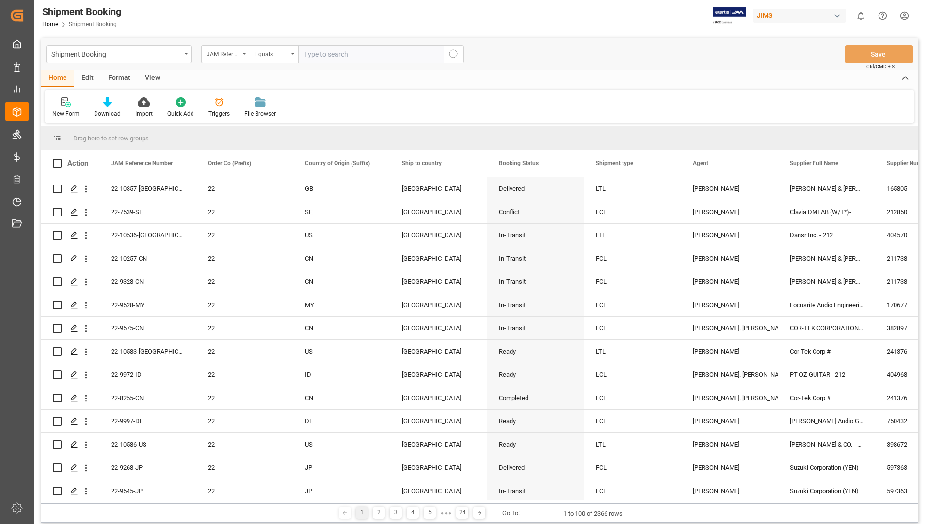
drag, startPoint x: 331, startPoint y: 52, endPoint x: 402, endPoint y: 93, distance: 81.2
click at [331, 53] on input "text" at bounding box center [370, 54] width 145 height 18
type input "22-10481-[GEOGRAPHIC_DATA]"
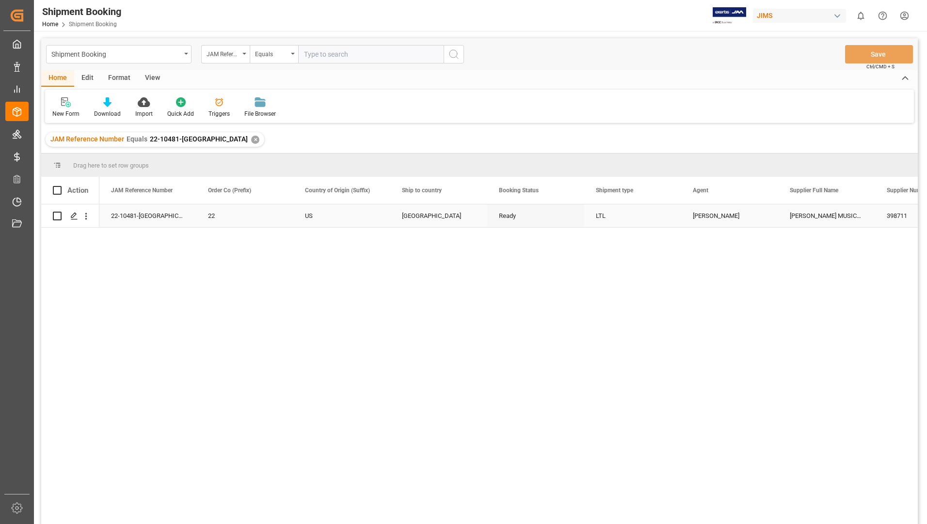
click at [58, 213] on input "Press Space to toggle row selection (unchecked)" at bounding box center [57, 216] width 9 height 9
checkbox input "true"
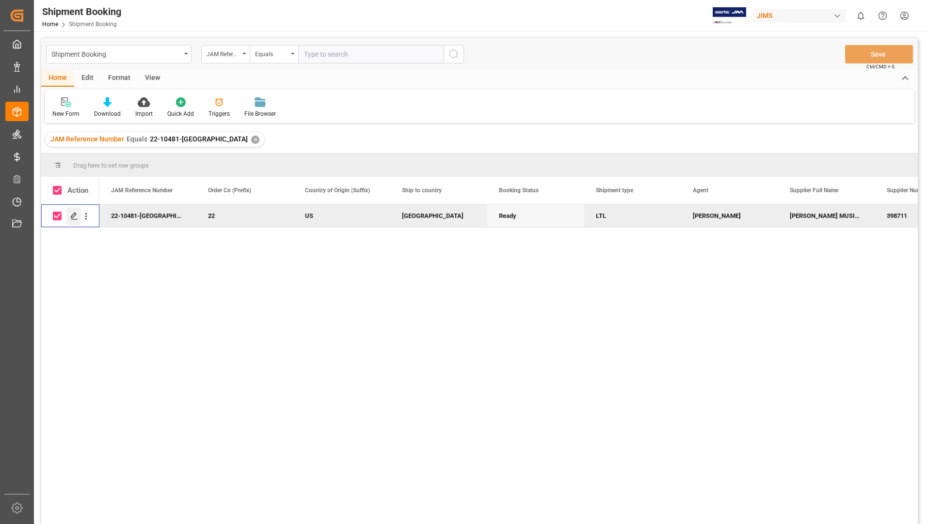
click at [74, 213] on icon "Press SPACE to deselect this row." at bounding box center [74, 216] width 8 height 8
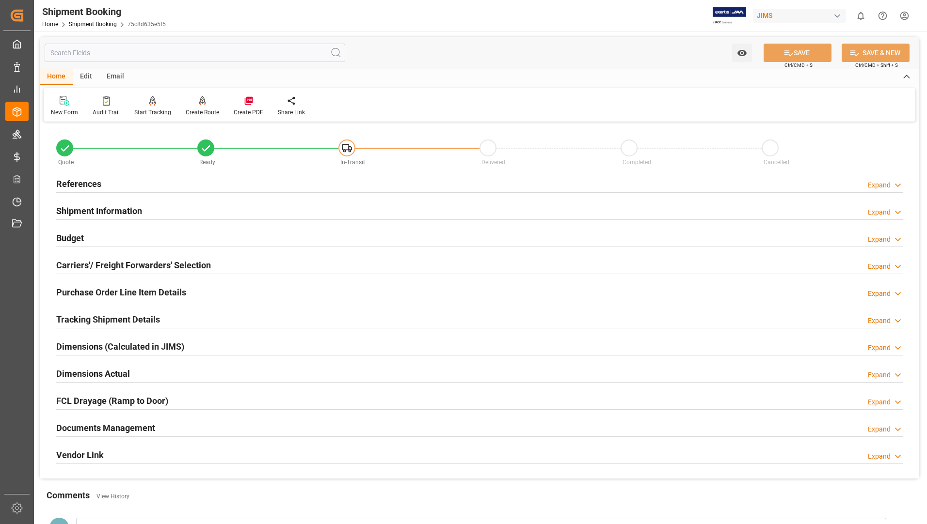
click at [87, 319] on h2 "Tracking Shipment Details" at bounding box center [108, 319] width 104 height 13
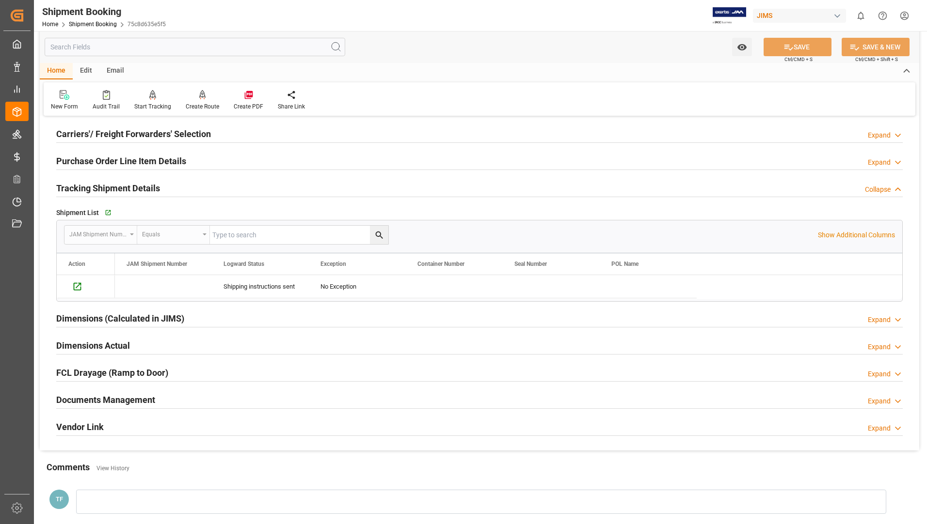
scroll to position [145, 0]
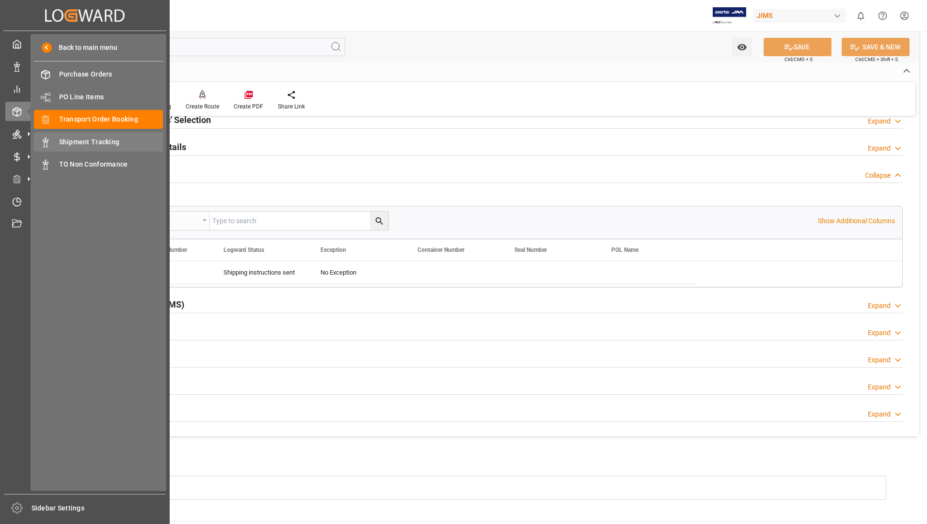
click at [82, 146] on span "Shipment Tracking" at bounding box center [111, 142] width 104 height 10
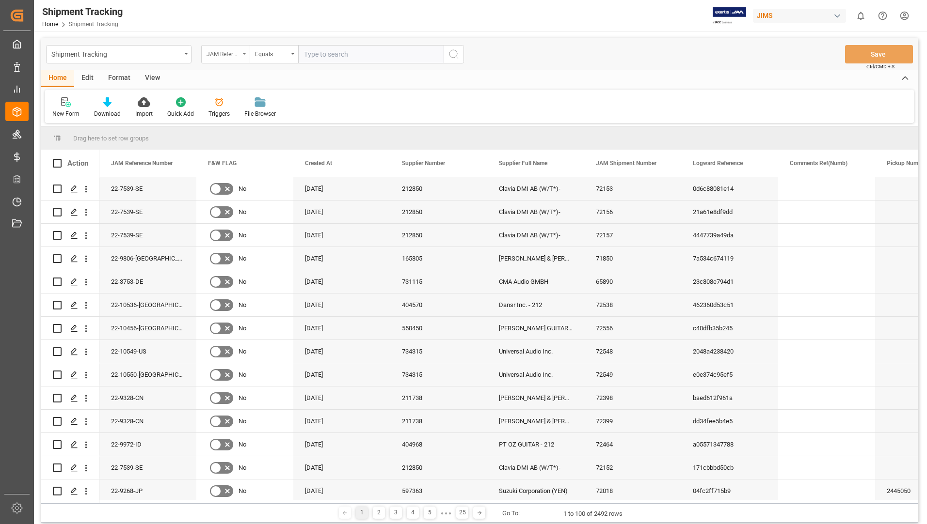
click at [241, 54] on div "JAM Reference Number" at bounding box center [225, 54] width 48 height 18
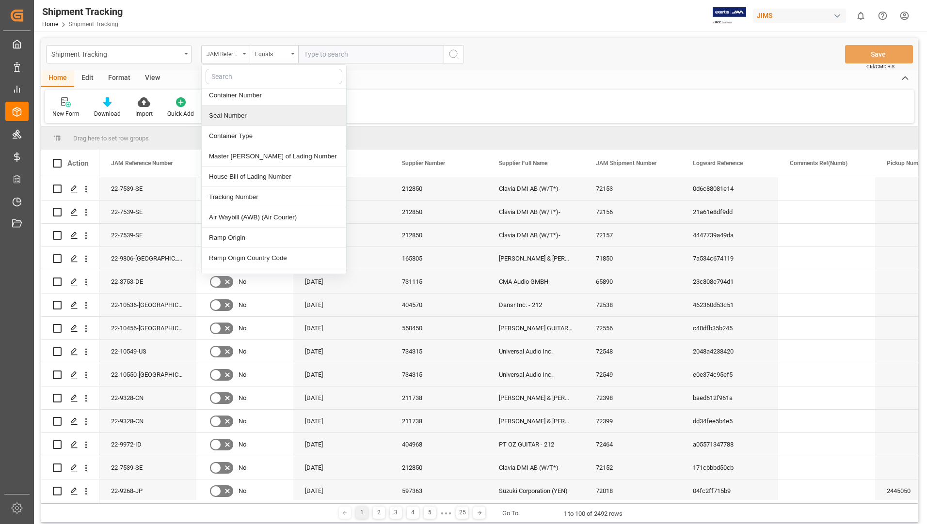
scroll to position [388, 0]
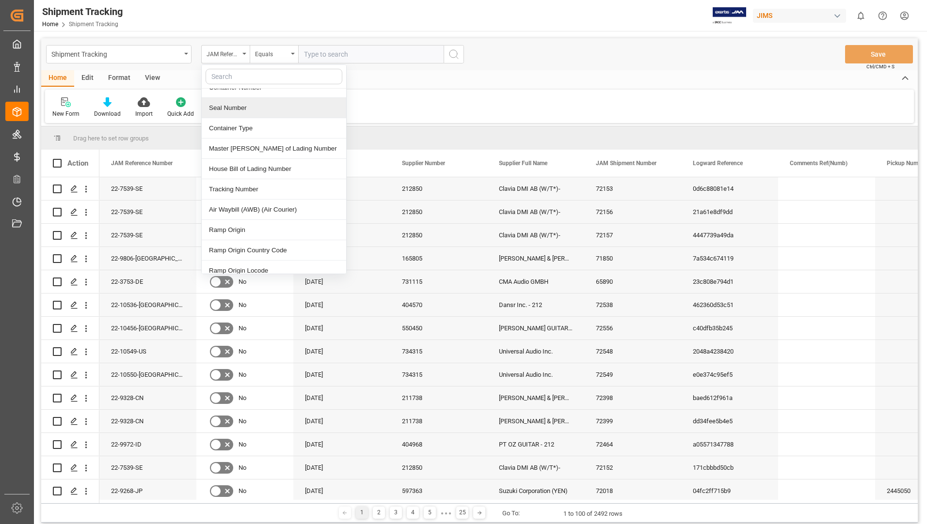
click at [245, 183] on div "Tracking Number" at bounding box center [274, 189] width 144 height 20
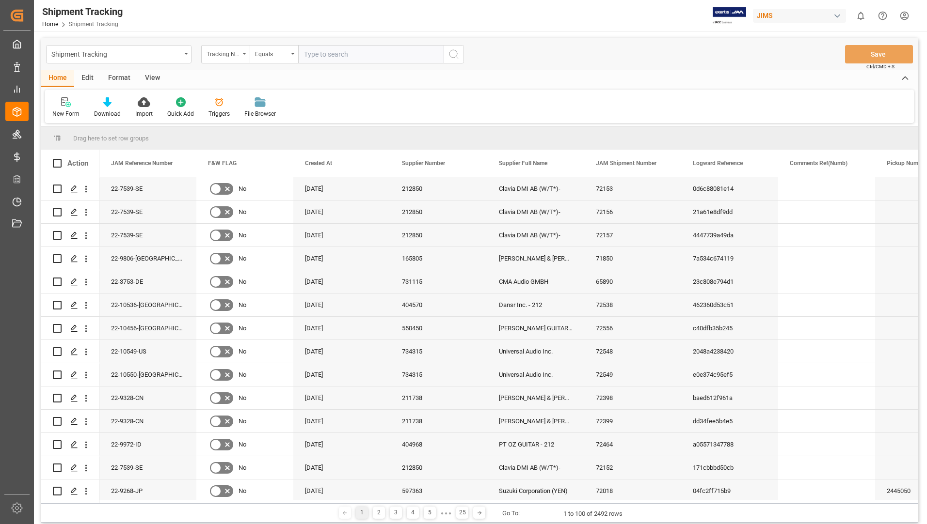
click at [342, 46] on input "text" at bounding box center [370, 54] width 145 height 18
type input "1ZA384A60364154249"
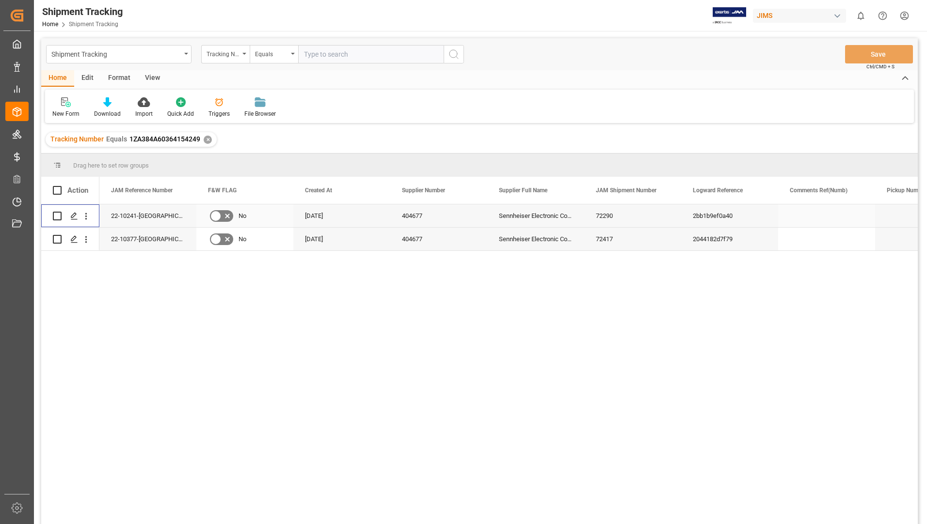
click at [57, 214] on input "Press Space to toggle row selection (unchecked)" at bounding box center [57, 216] width 9 height 9
click at [58, 218] on input "Press Space to toggle row selection (checked)" at bounding box center [57, 216] width 9 height 9
checkbox input "false"
click at [56, 237] on input "Press Space to toggle row selection (unchecked)" at bounding box center [57, 239] width 9 height 9
checkbox input "true"
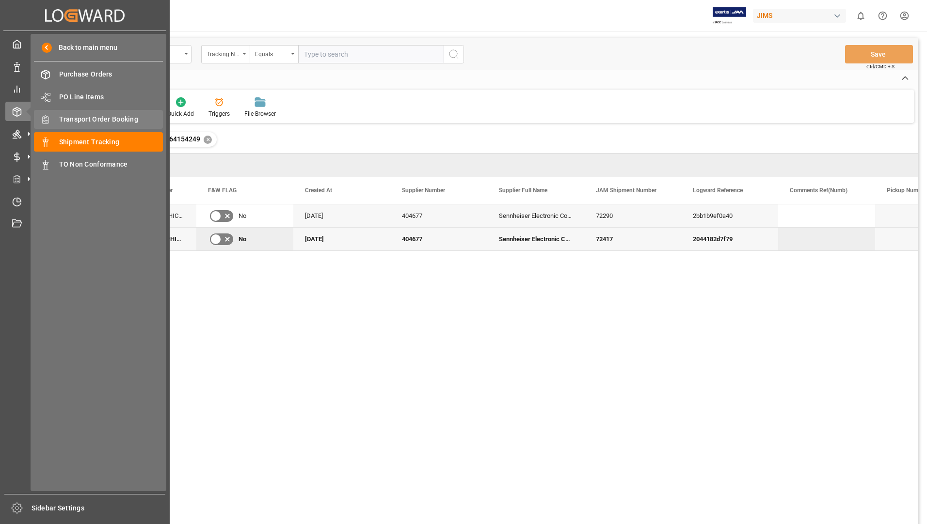
click at [111, 112] on div "Transport Order Booking Transport Order Booking" at bounding box center [98, 119] width 129 height 19
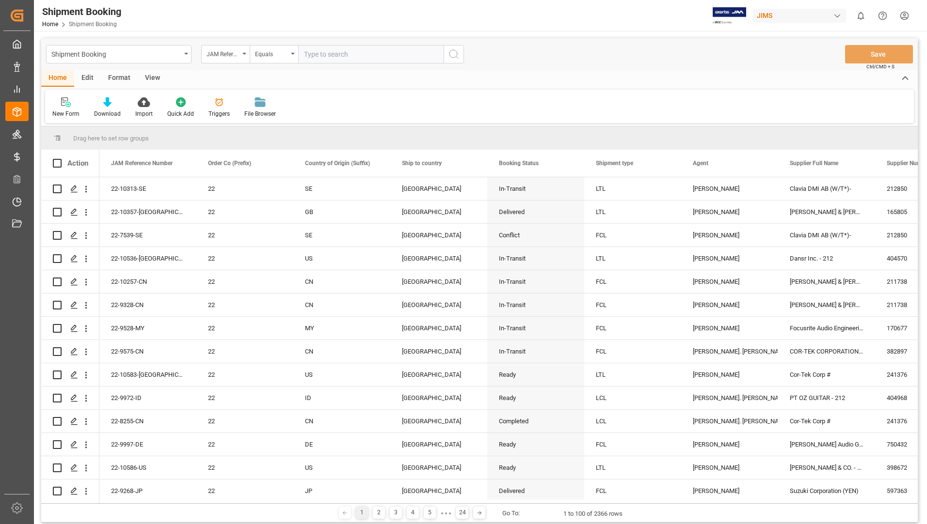
click at [343, 53] on input "text" at bounding box center [370, 54] width 145 height 18
type input "22-10377-[GEOGRAPHIC_DATA]"
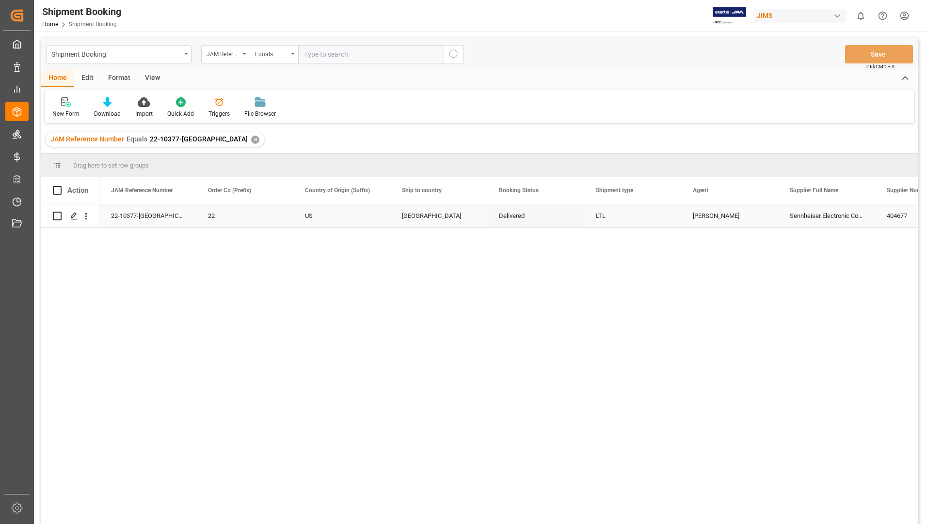
click at [60, 216] on input "Press Space to toggle row selection (unchecked)" at bounding box center [57, 216] width 9 height 9
checkbox input "true"
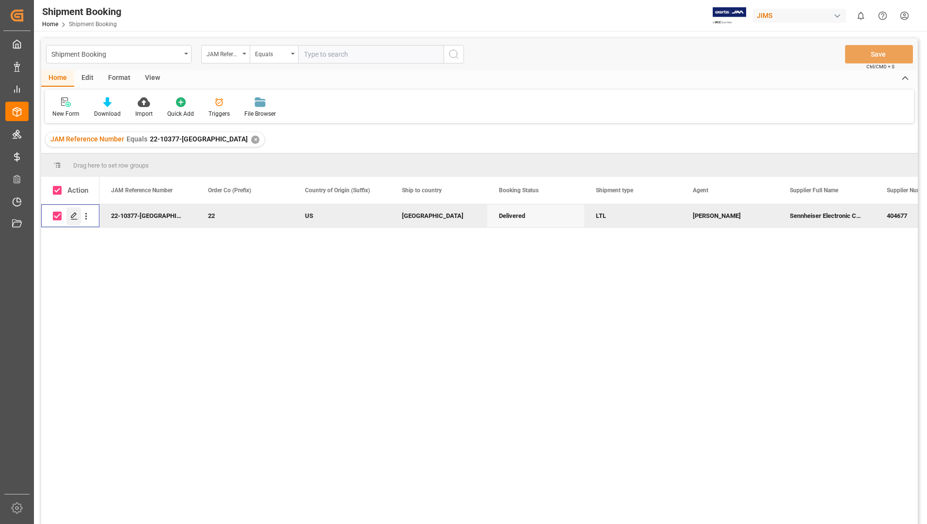
click at [72, 215] on icon "Press SPACE to deselect this row." at bounding box center [74, 216] width 8 height 8
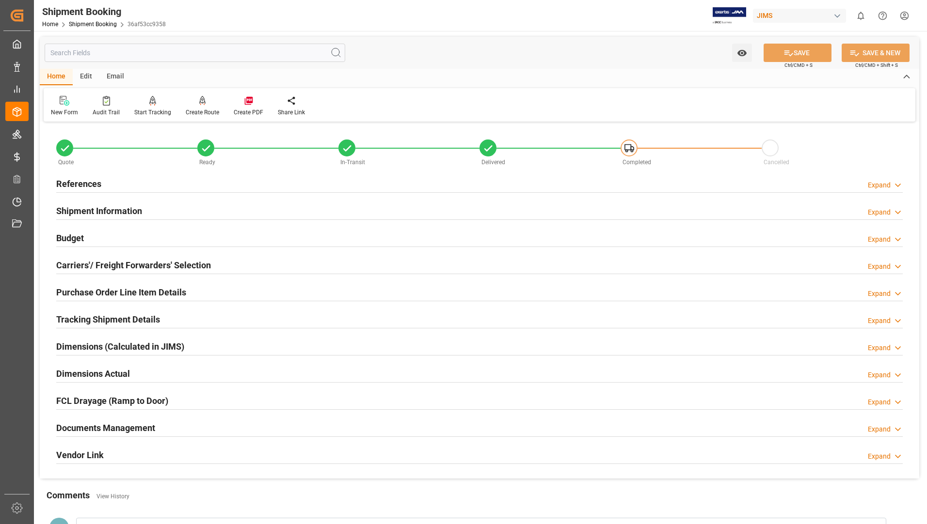
click at [95, 325] on h2 "Tracking Shipment Details" at bounding box center [108, 319] width 104 height 13
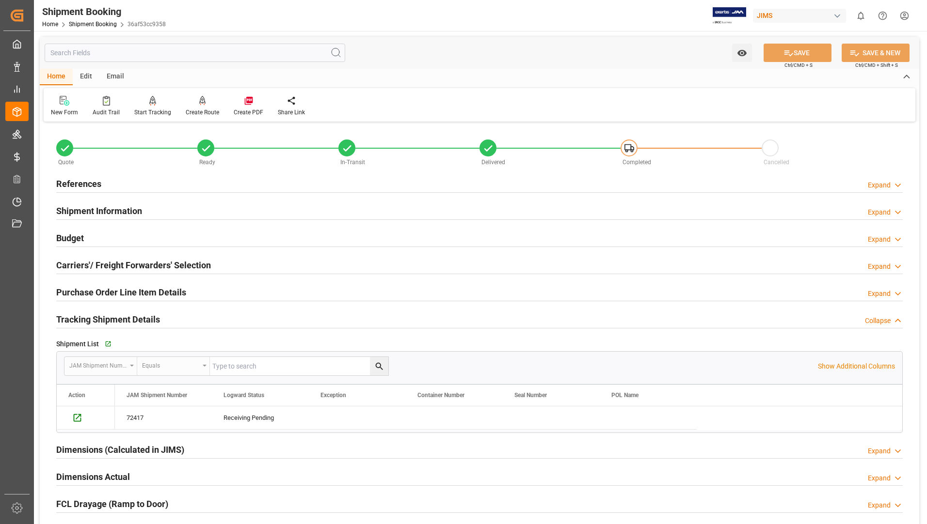
scroll to position [48, 0]
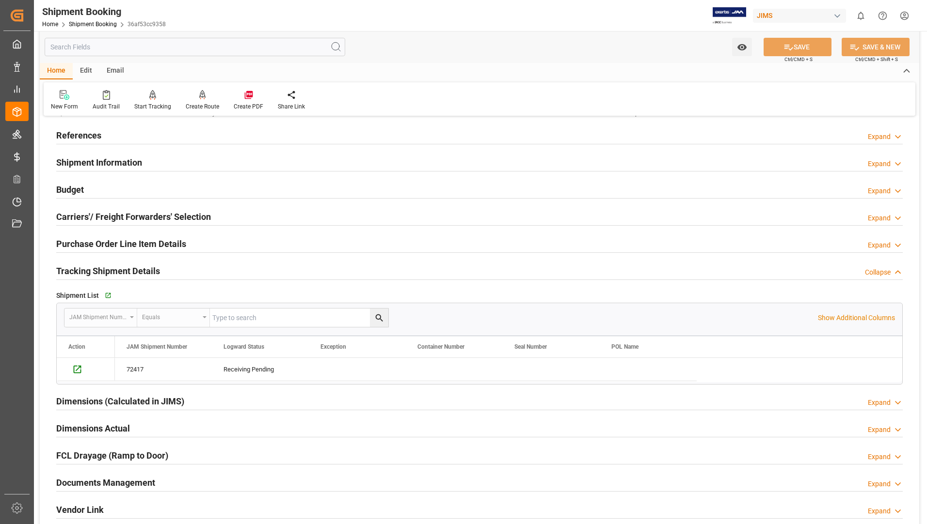
click at [97, 235] on div "Purchase Order Line Item Details" at bounding box center [121, 243] width 130 height 18
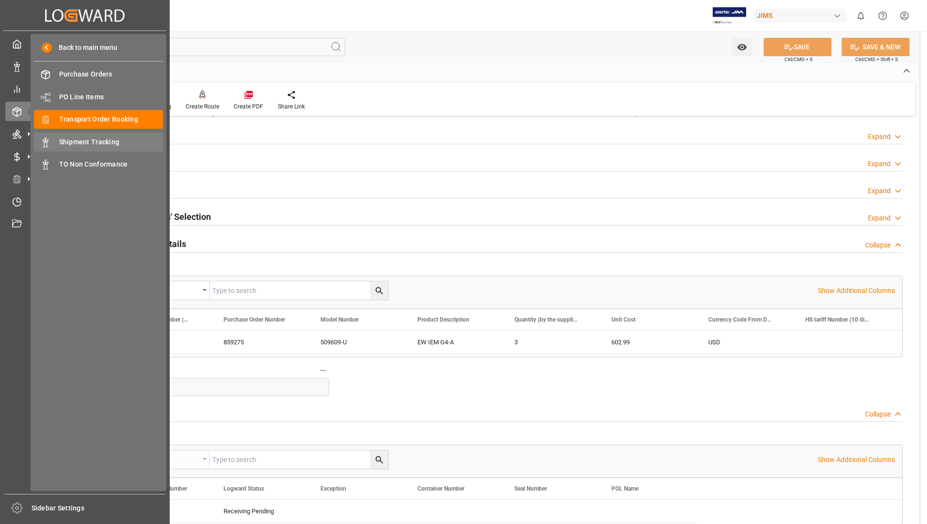
click at [89, 141] on span "Shipment Tracking" at bounding box center [111, 142] width 104 height 10
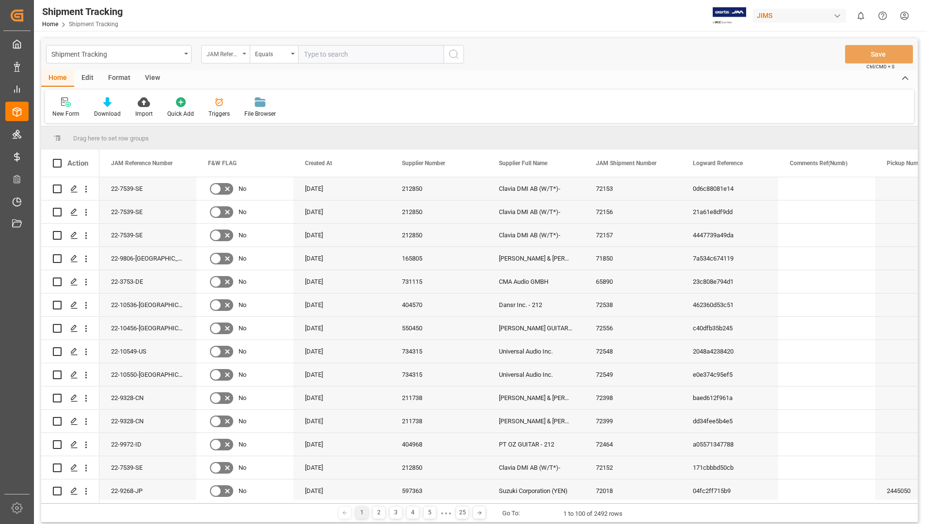
click at [247, 55] on div "JAM Reference Number" at bounding box center [225, 54] width 48 height 18
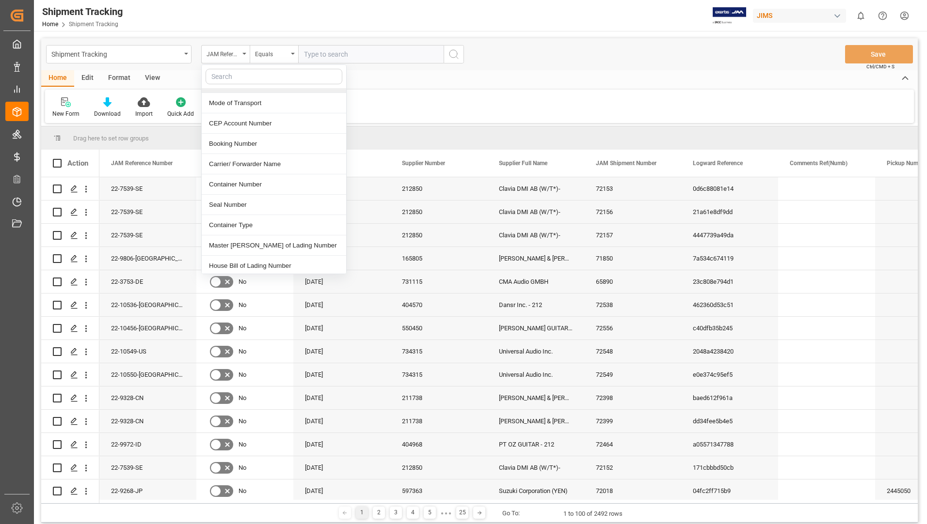
scroll to position [339, 0]
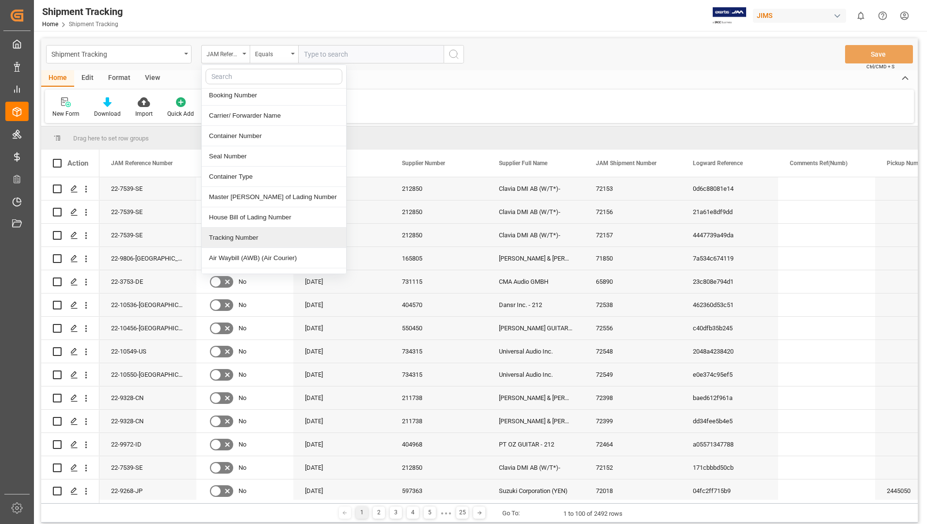
click at [249, 228] on div "Tracking Number" at bounding box center [274, 238] width 144 height 20
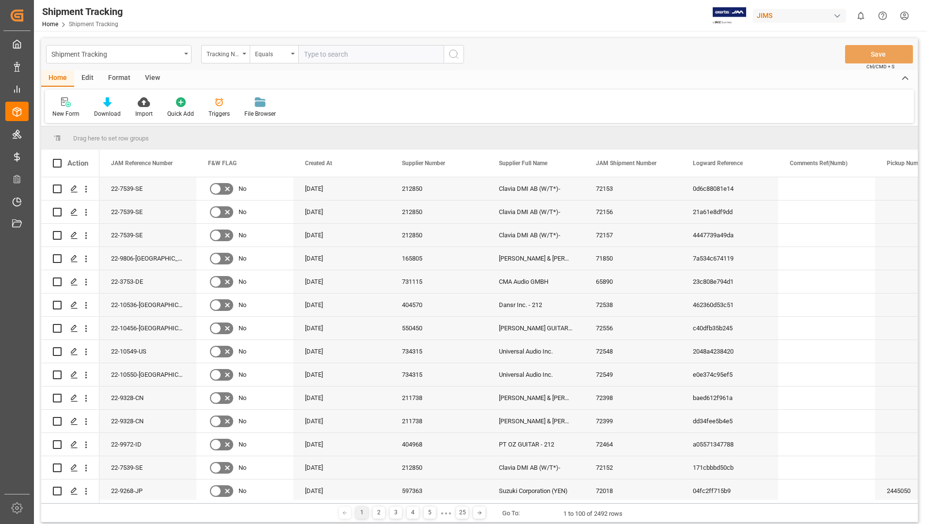
click at [325, 54] on input "text" at bounding box center [370, 54] width 145 height 18
type input "476029864177"
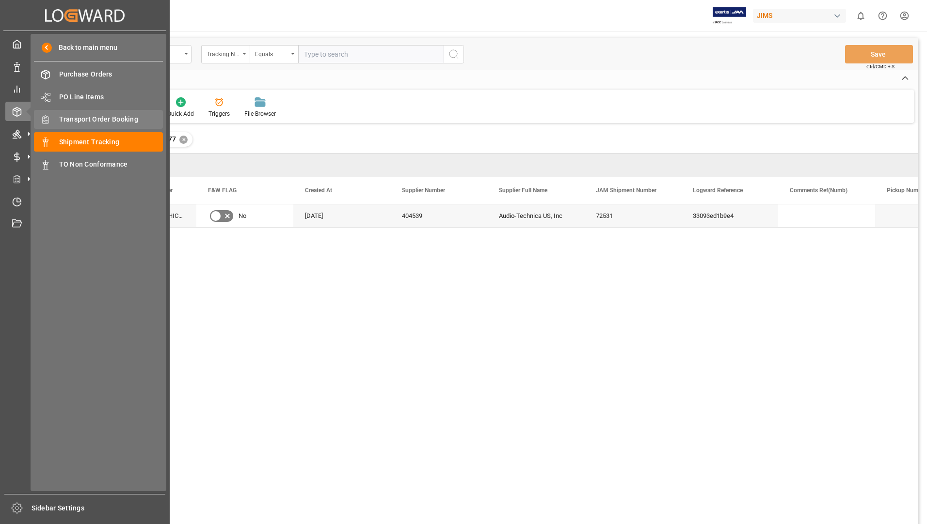
click at [87, 126] on div "Transport Order Booking Transport Order Booking" at bounding box center [98, 119] width 129 height 19
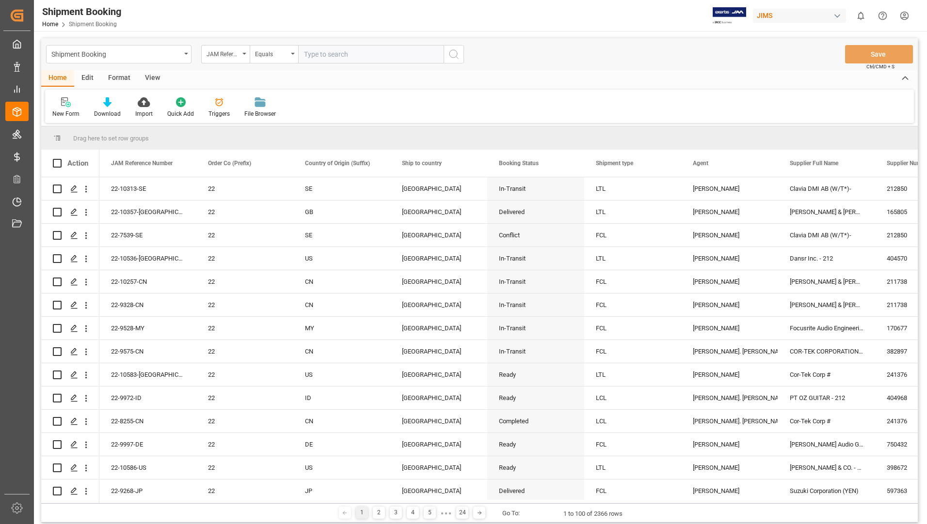
click at [346, 54] on input "text" at bounding box center [370, 54] width 145 height 18
type input "22-10479-[GEOGRAPHIC_DATA]"
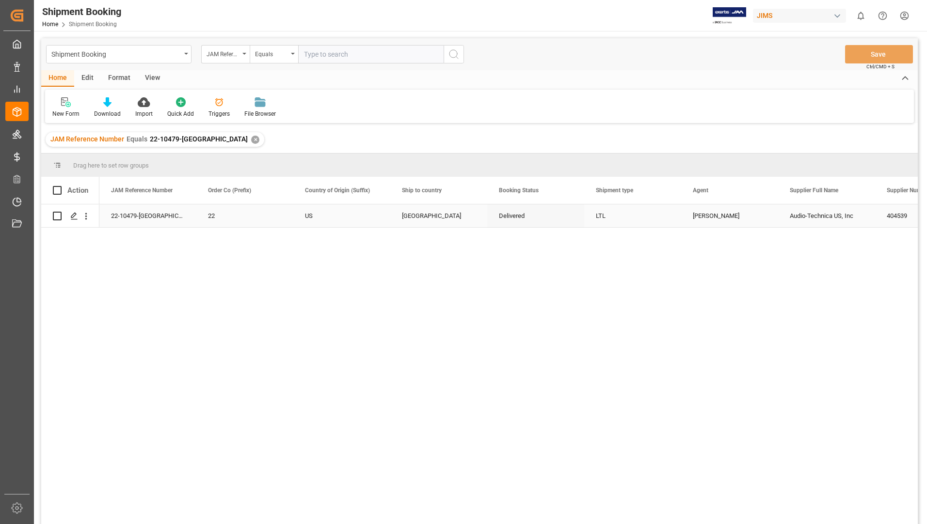
click at [55, 212] on input "Press Space to toggle row selection (unchecked)" at bounding box center [57, 216] width 9 height 9
checkbox input "true"
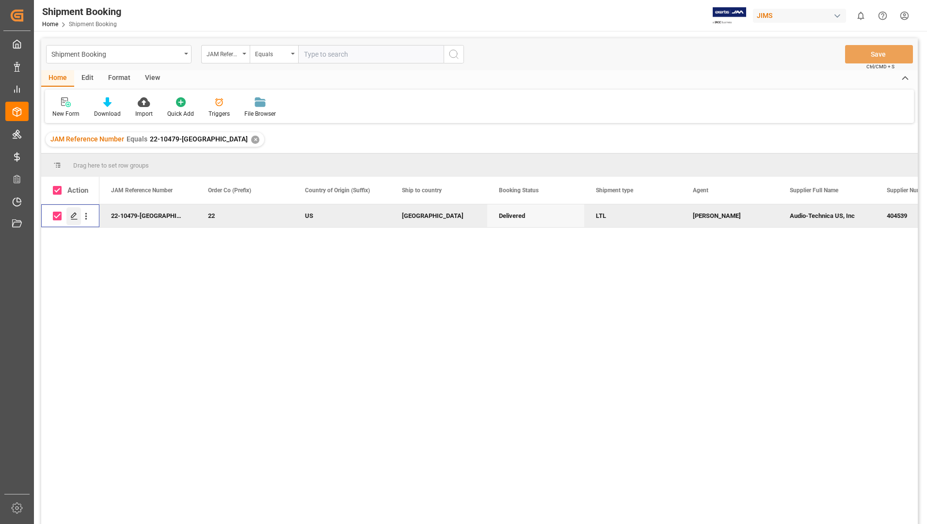
click at [75, 211] on div "Press SPACE to deselect this row." at bounding box center [73, 216] width 15 height 18
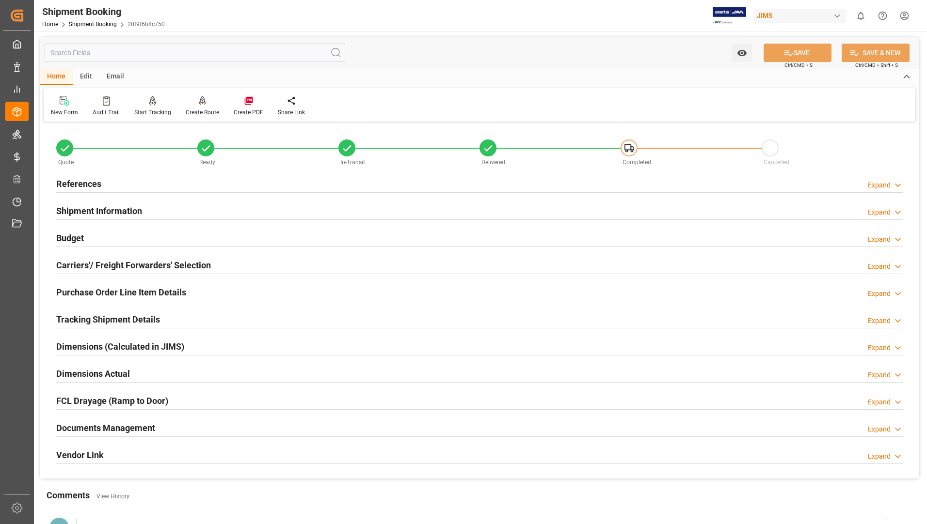
click at [103, 319] on h2 "Tracking Shipment Details" at bounding box center [108, 319] width 104 height 13
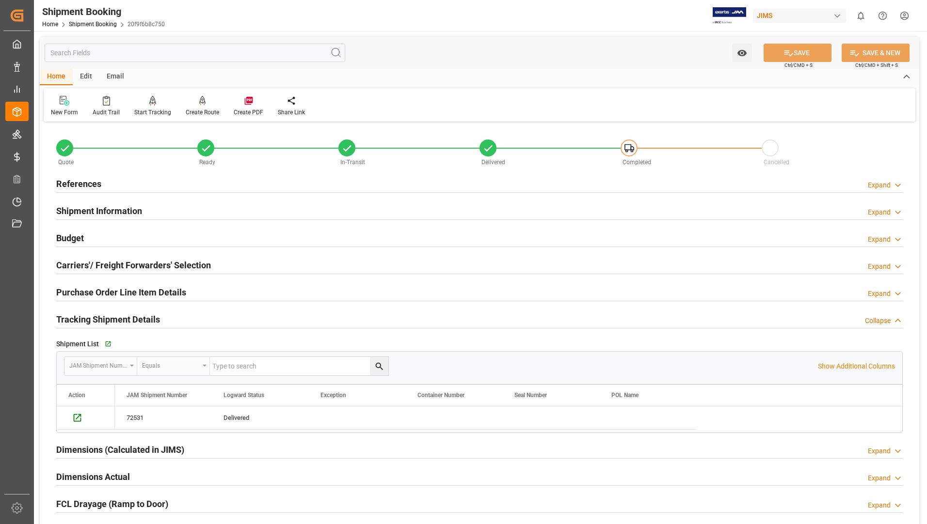
click at [106, 288] on h2 "Purchase Order Line Item Details" at bounding box center [121, 292] width 130 height 13
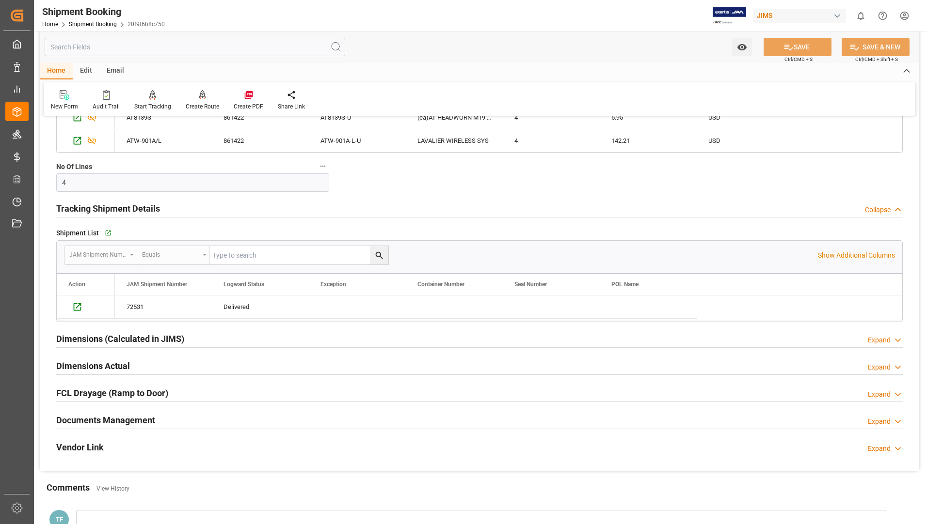
scroll to position [339, 0]
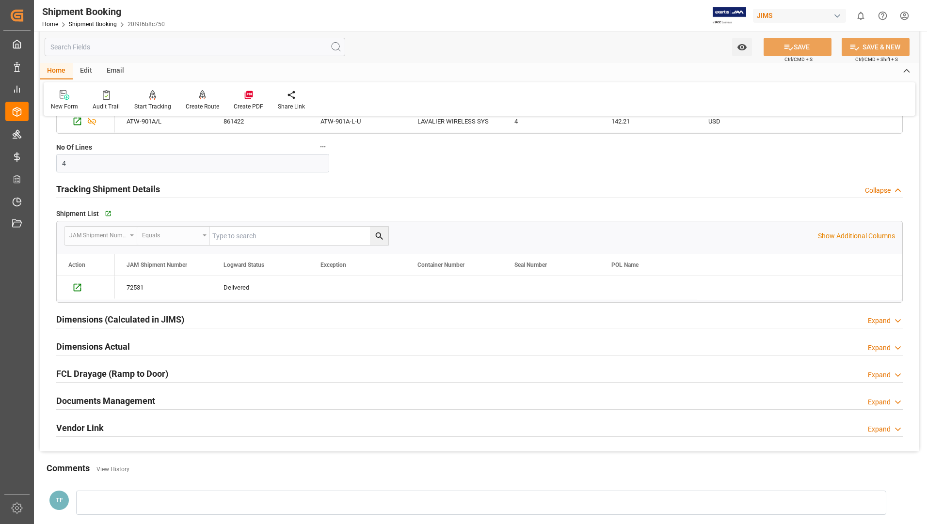
drag, startPoint x: 92, startPoint y: 399, endPoint x: 117, endPoint y: 401, distance: 25.8
click at [91, 399] on h2 "Documents Management" at bounding box center [105, 400] width 99 height 13
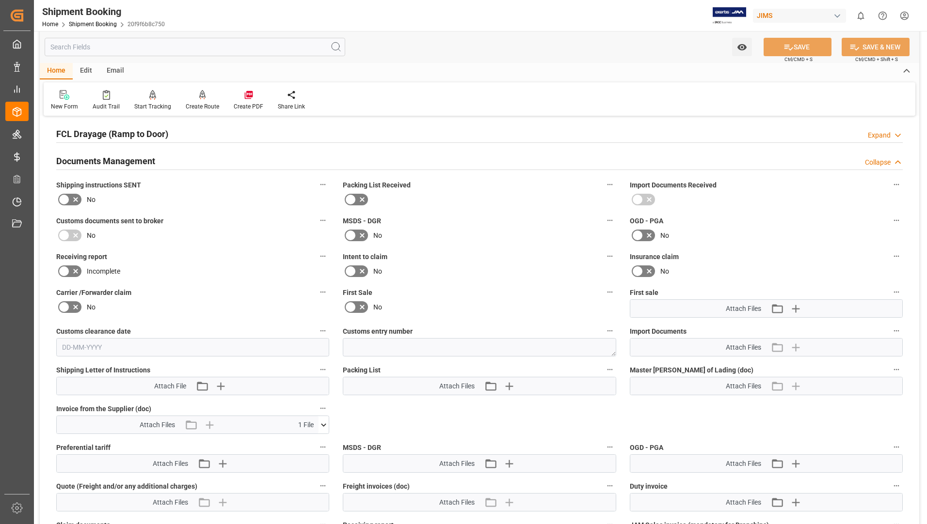
scroll to position [581, 0]
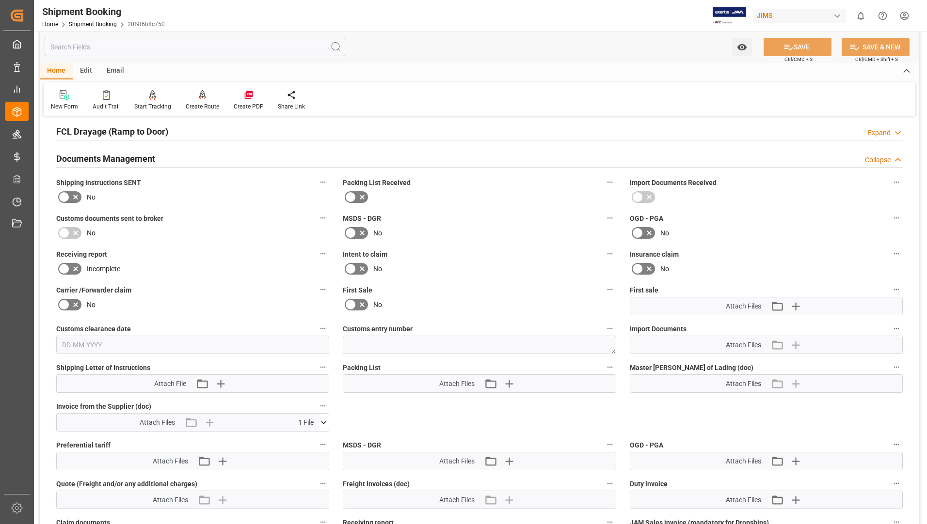
click at [322, 420] on icon at bounding box center [323, 423] width 10 height 10
click at [303, 444] on icon at bounding box center [298, 441] width 10 height 10
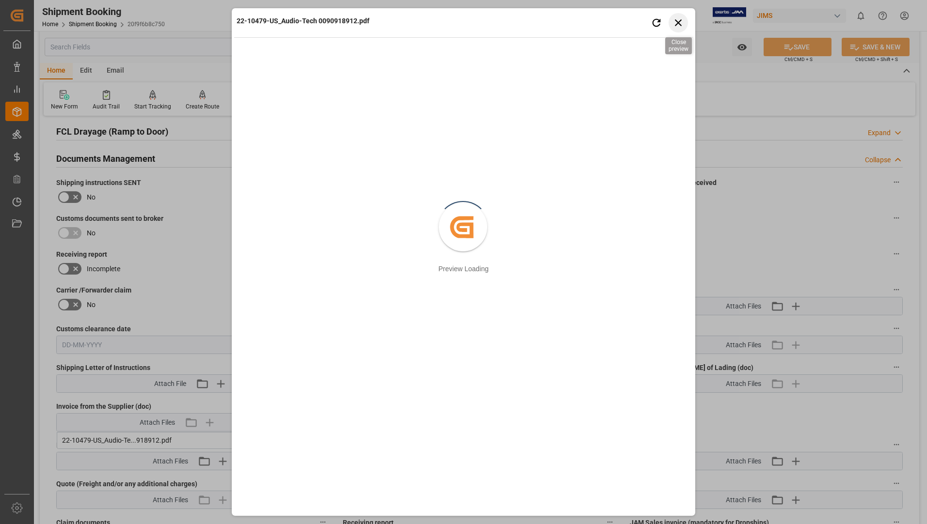
click at [683, 18] on icon "button" at bounding box center [678, 22] width 12 height 12
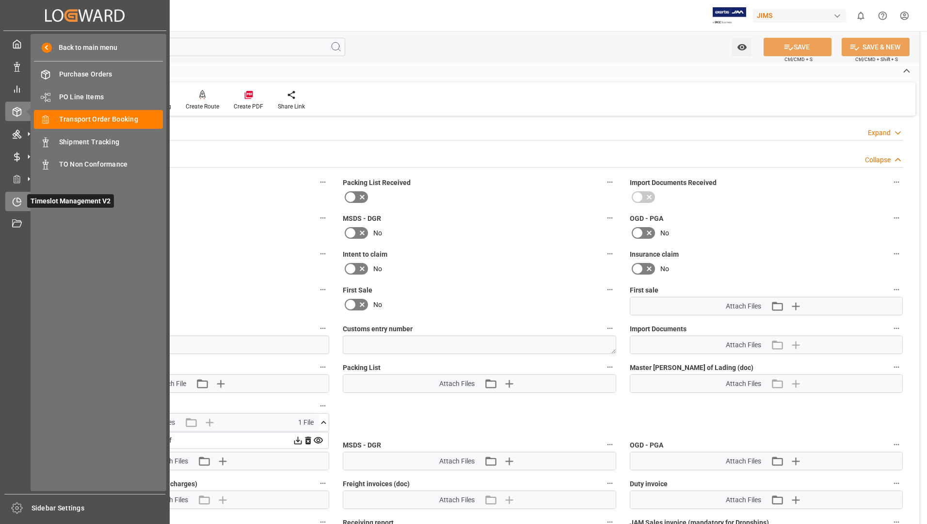
click at [40, 194] on span "Timeslot Management V2" at bounding box center [70, 201] width 87 height 14
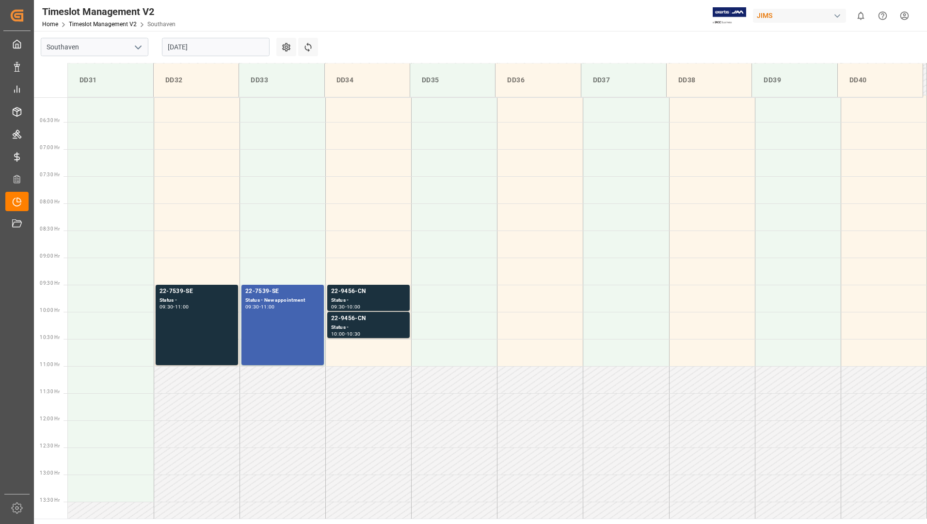
scroll to position [374, 0]
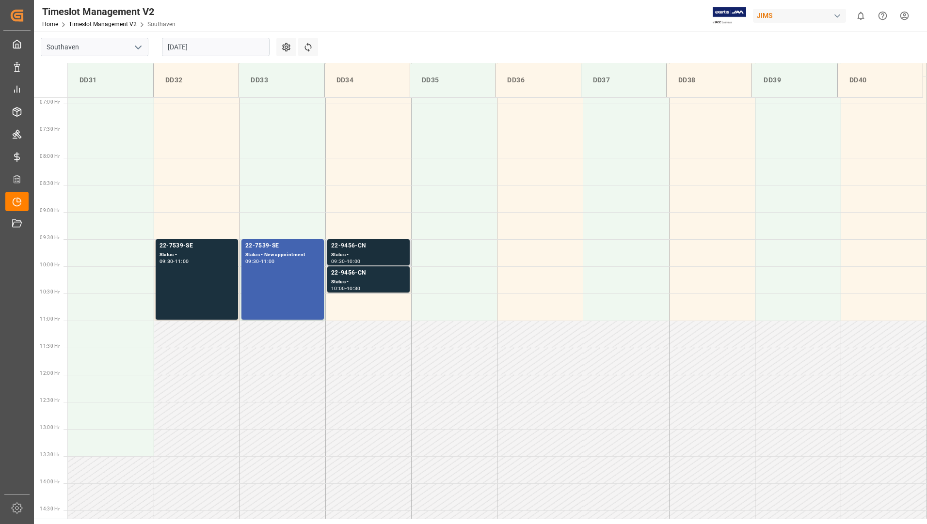
click at [356, 251] on div "Status -" at bounding box center [368, 255] width 75 height 8
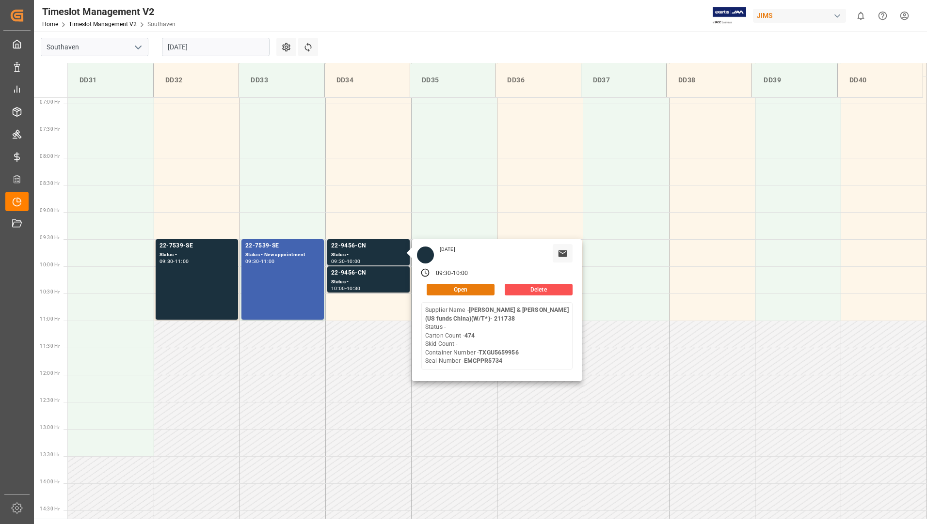
click at [433, 287] on button "Open" at bounding box center [460, 290] width 68 height 12
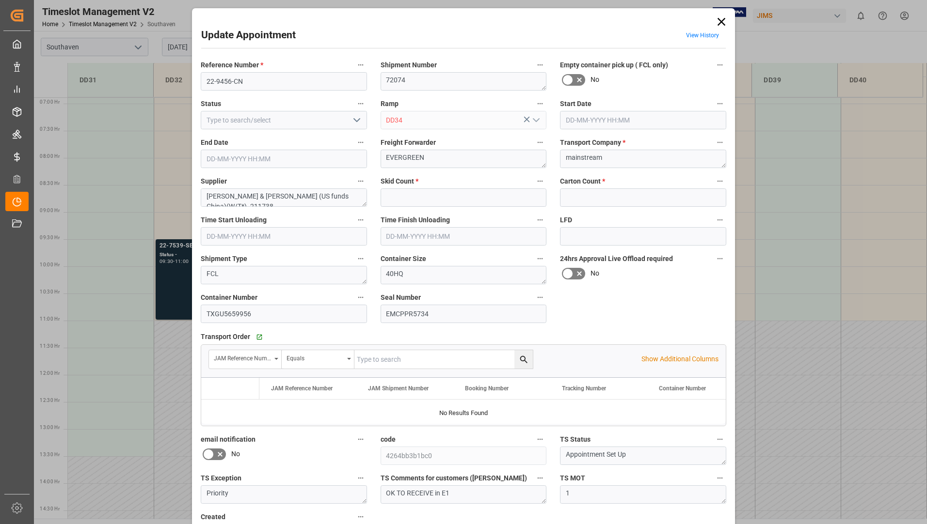
type input "0"
type input "474"
type input "[DATE] 09:30"
type input "[DATE] 10:00"
type input "[DATE] 20:00"
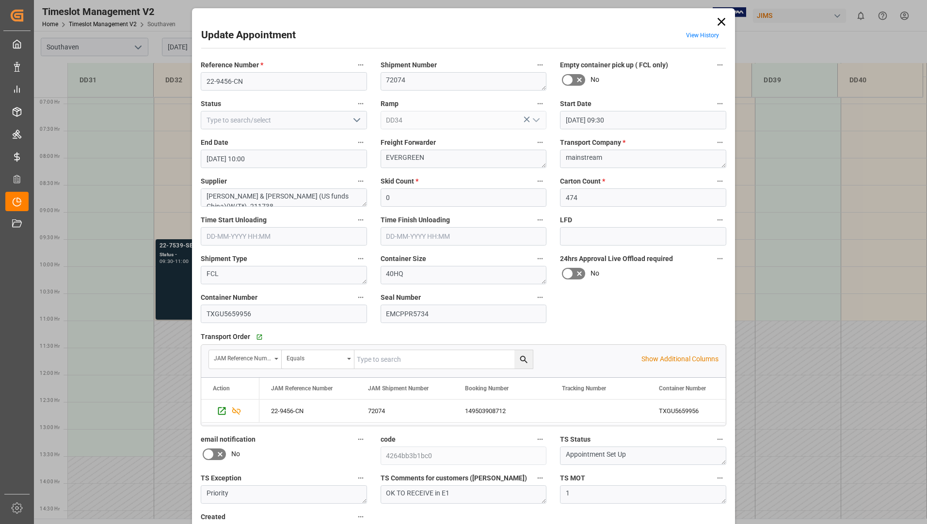
click at [724, 21] on icon at bounding box center [721, 22] width 14 height 14
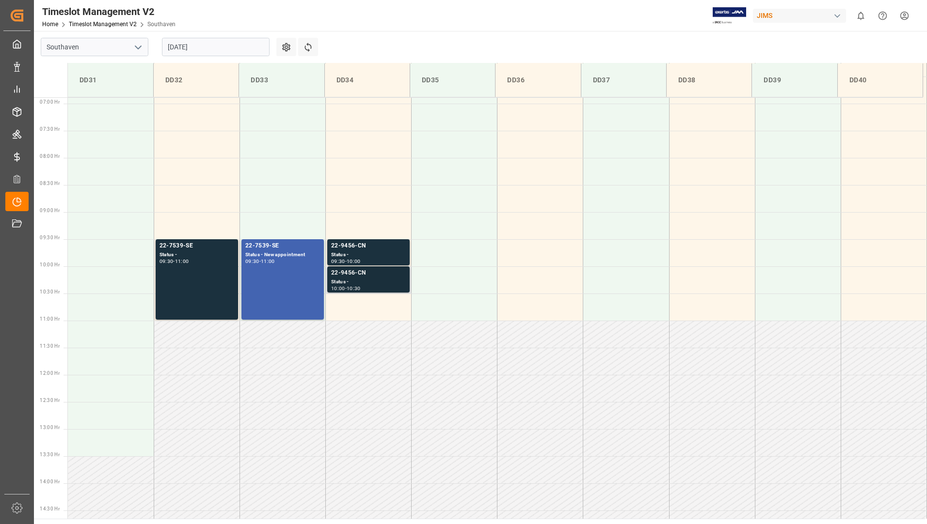
click at [375, 275] on div "22-9456-CN" at bounding box center [368, 273] width 75 height 10
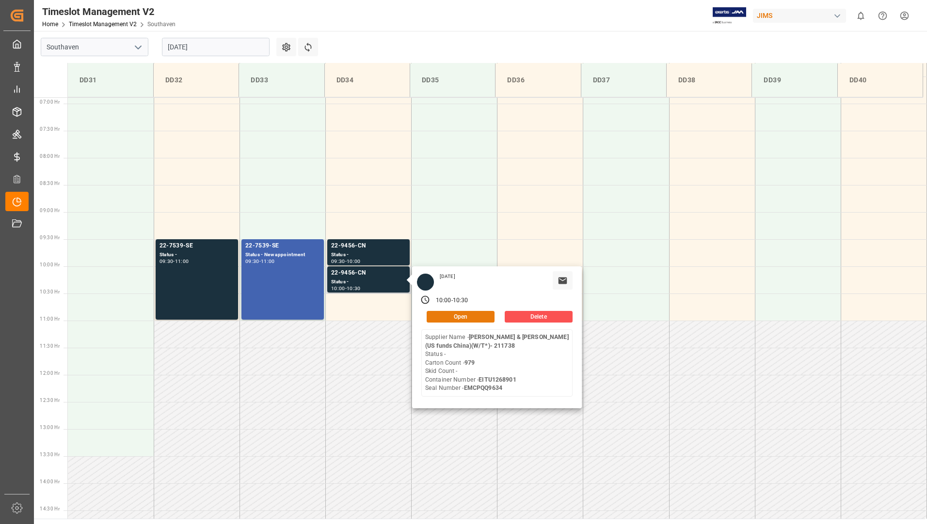
click at [455, 317] on button "Open" at bounding box center [460, 317] width 68 height 12
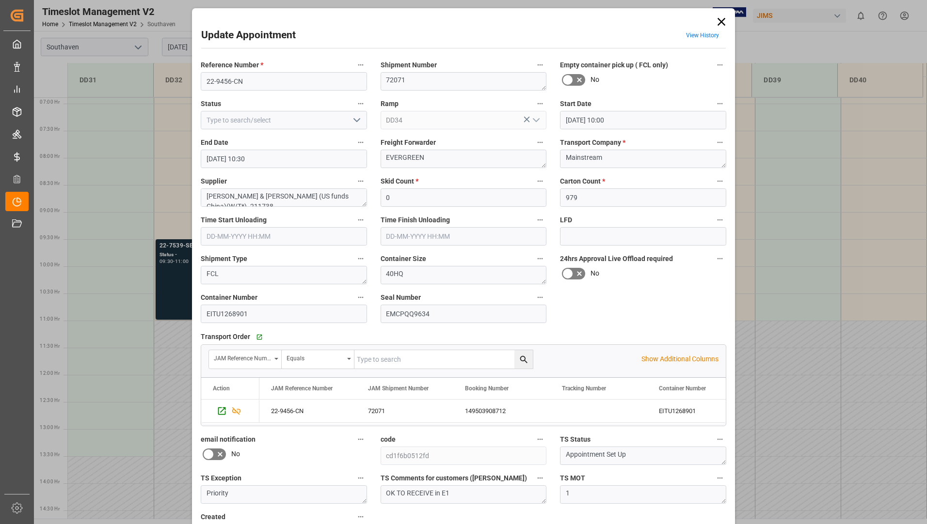
click at [716, 21] on icon at bounding box center [721, 22] width 14 height 14
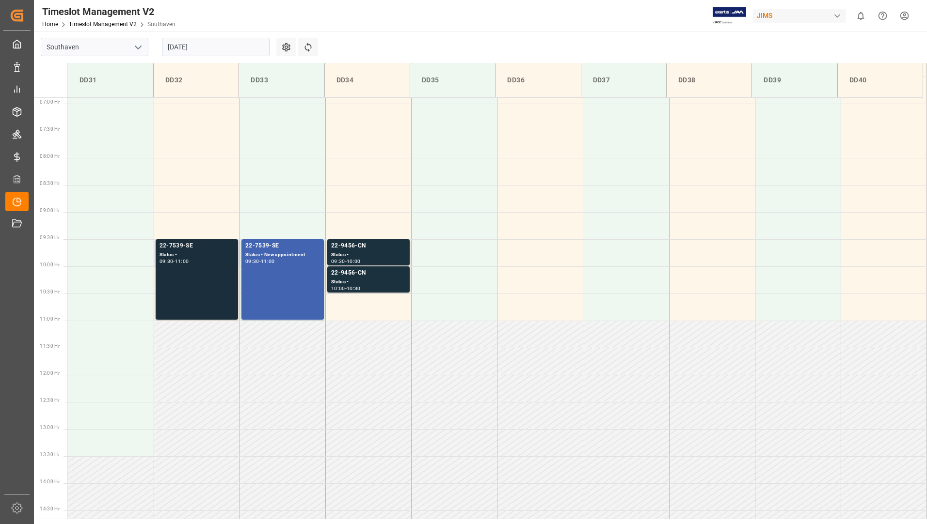
click at [187, 262] on div "11:00" at bounding box center [182, 261] width 14 height 4
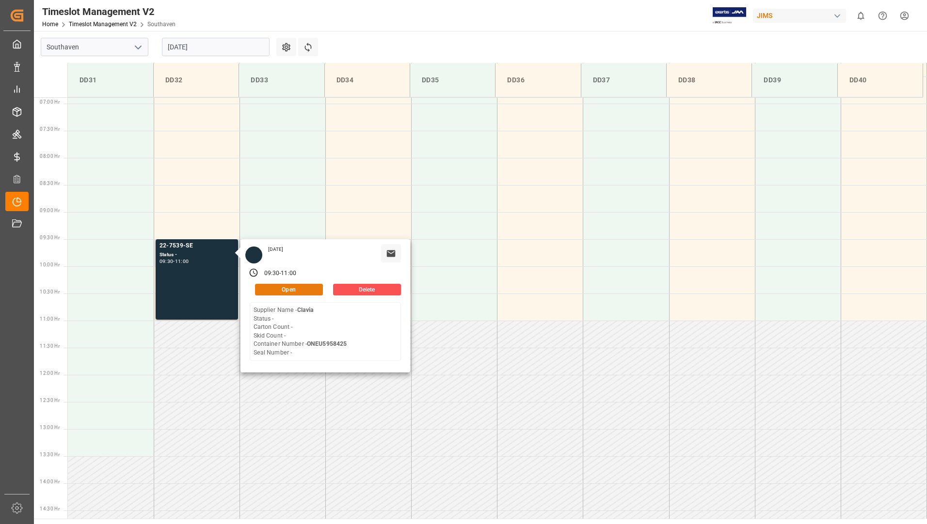
click at [266, 289] on button "Open" at bounding box center [289, 290] width 68 height 12
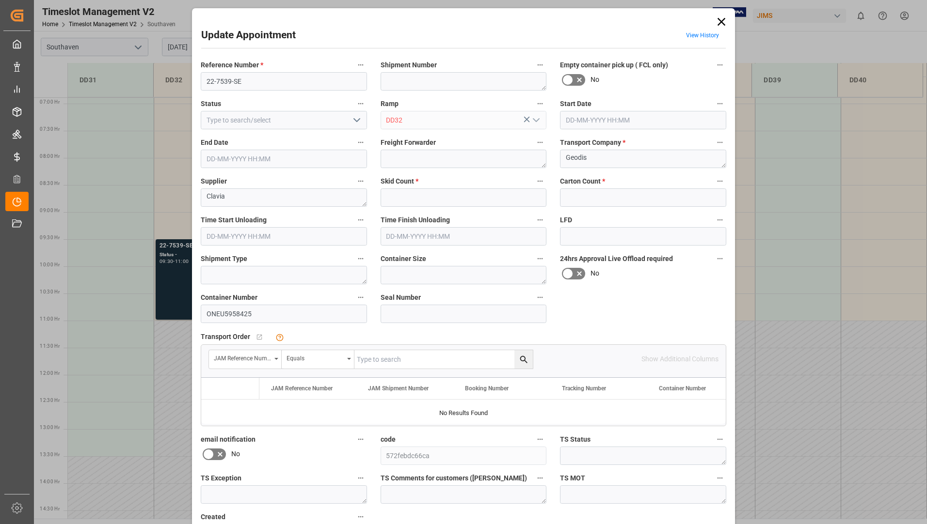
type input "0"
type input "[DATE] 09:30"
type input "[DATE] 11:00"
type input "[DATE] 14:45"
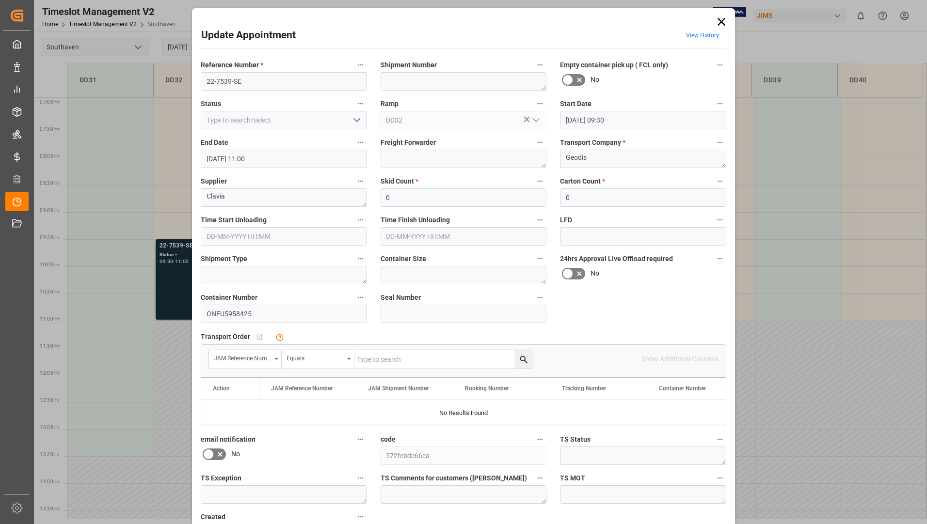
click at [719, 24] on icon at bounding box center [721, 22] width 14 height 14
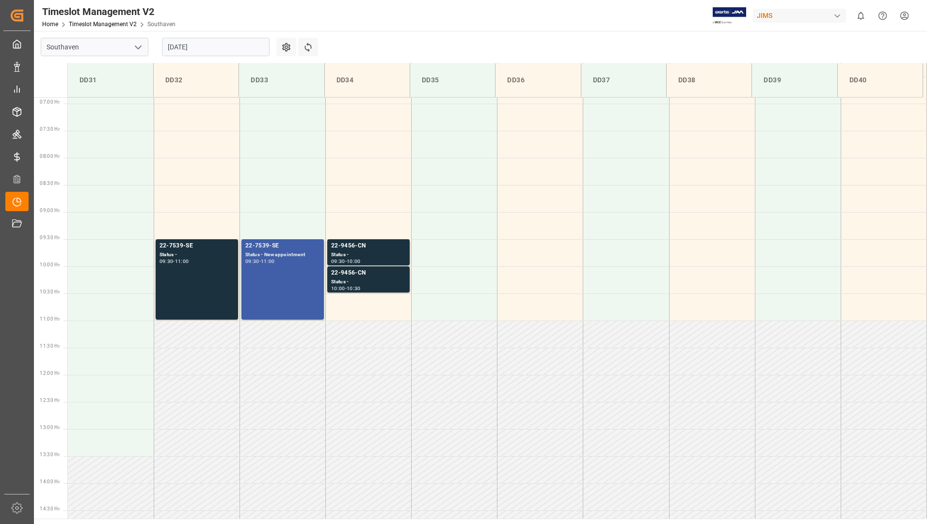
click at [256, 261] on div "09:30" at bounding box center [252, 261] width 14 height 4
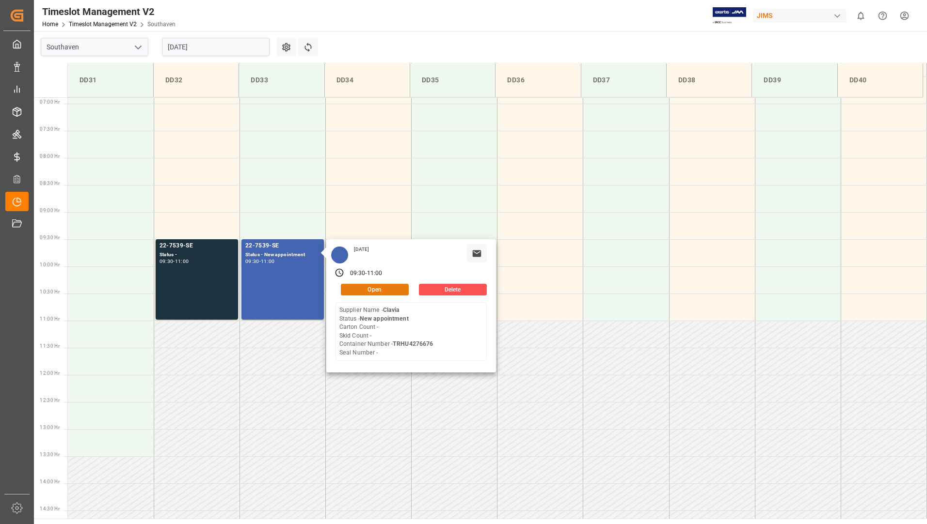
click at [356, 285] on button "Open" at bounding box center [375, 290] width 68 height 12
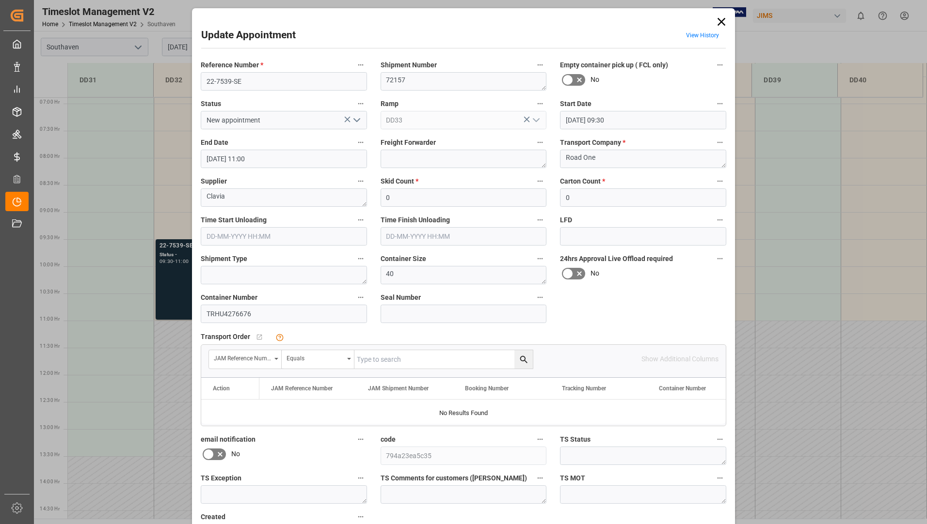
click at [718, 17] on icon at bounding box center [721, 22] width 14 height 14
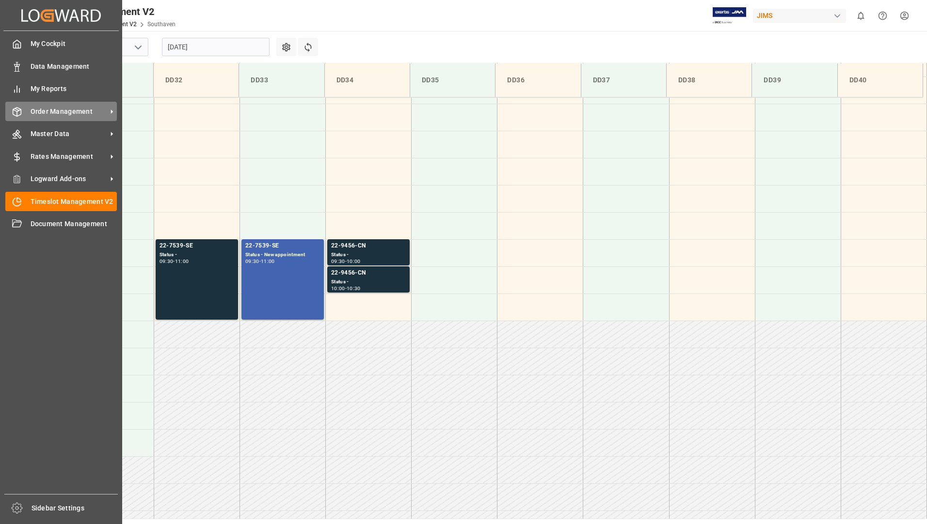
click at [58, 114] on span "Order Management" at bounding box center [69, 112] width 77 height 10
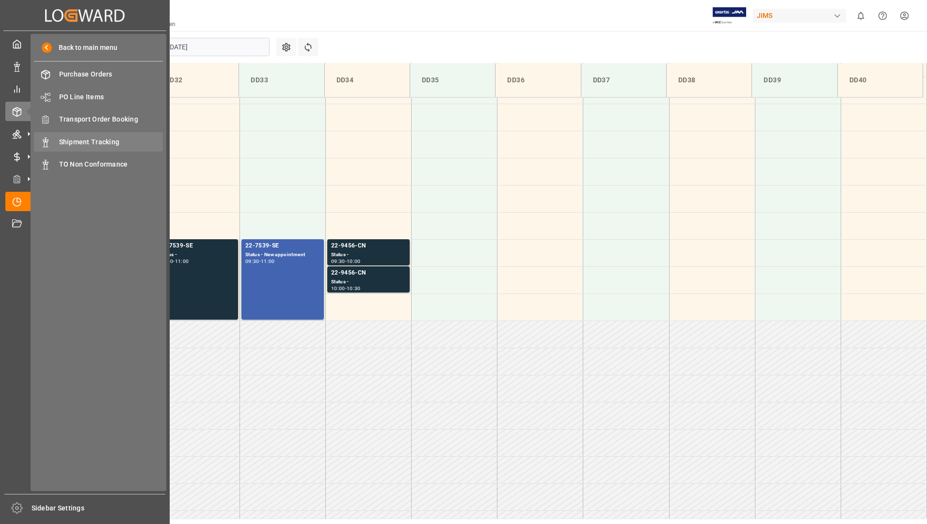
click at [115, 144] on span "Shipment Tracking" at bounding box center [111, 142] width 104 height 10
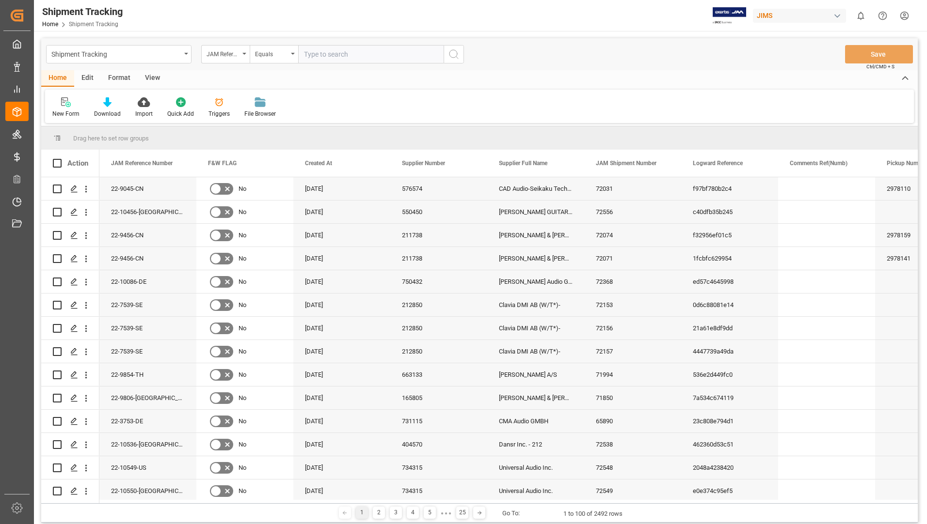
click at [324, 51] on input "text" at bounding box center [370, 54] width 145 height 18
type input "22-7539-SE"
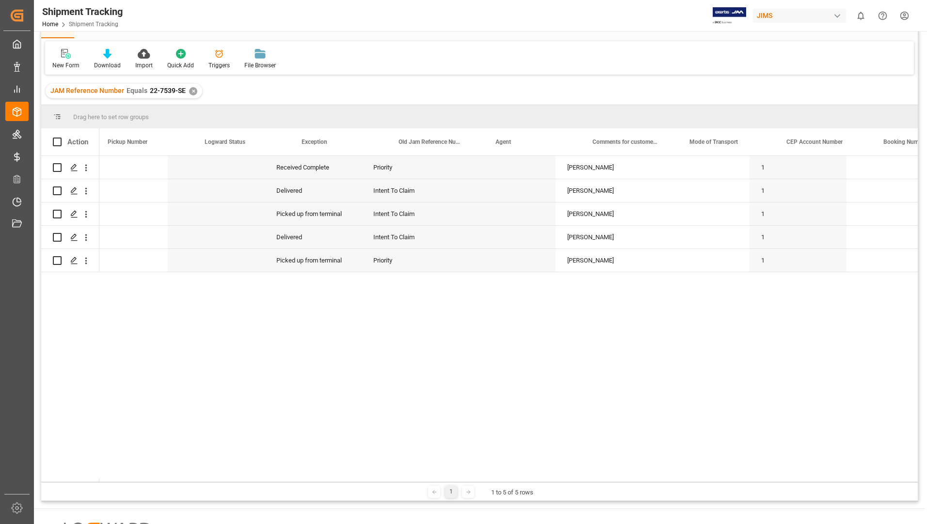
scroll to position [0, 929]
